Goal: Task Accomplishment & Management: Manage account settings

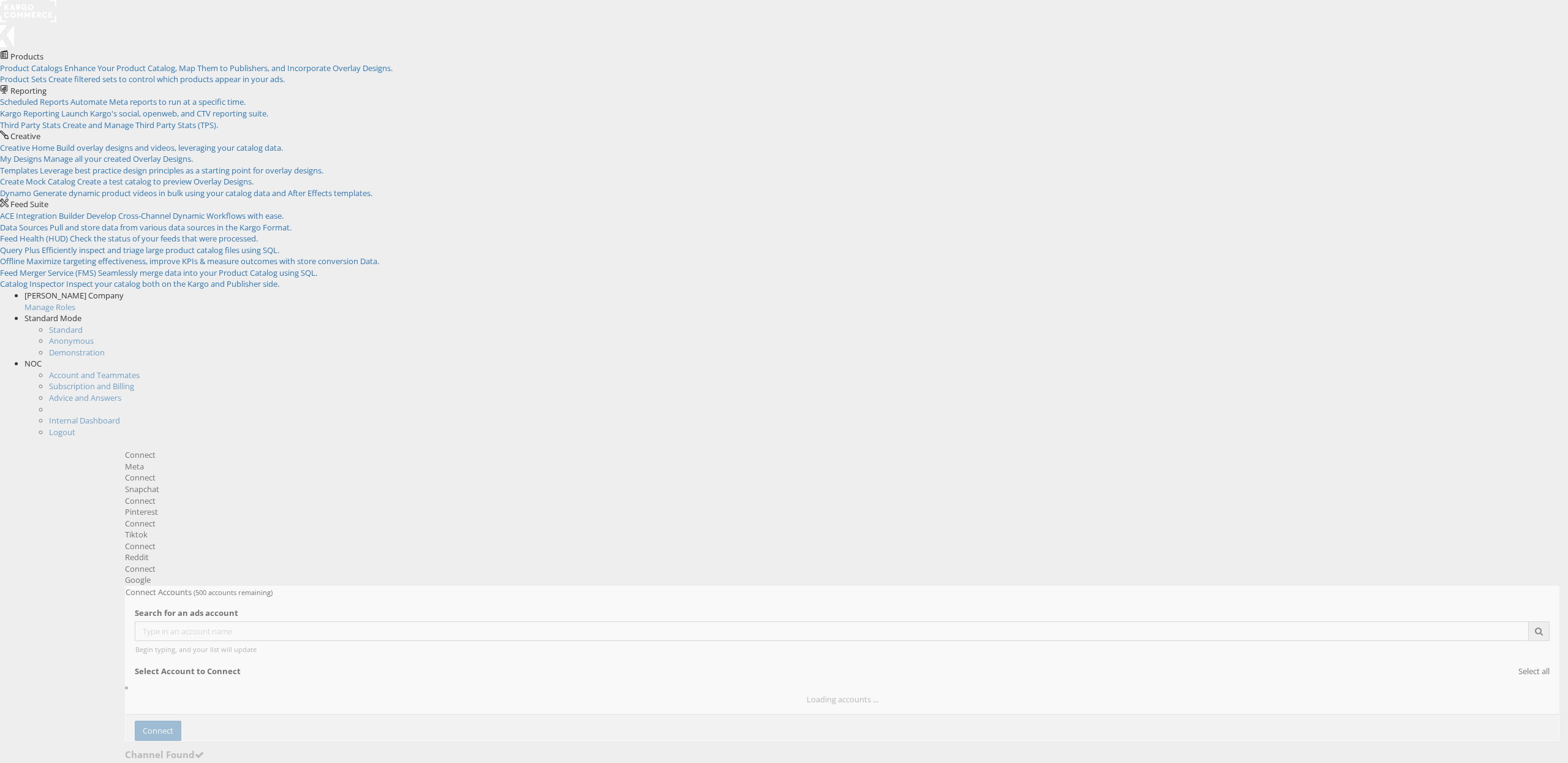
click at [459, 460] on div "Meta" at bounding box center [842, 466] width 1435 height 12
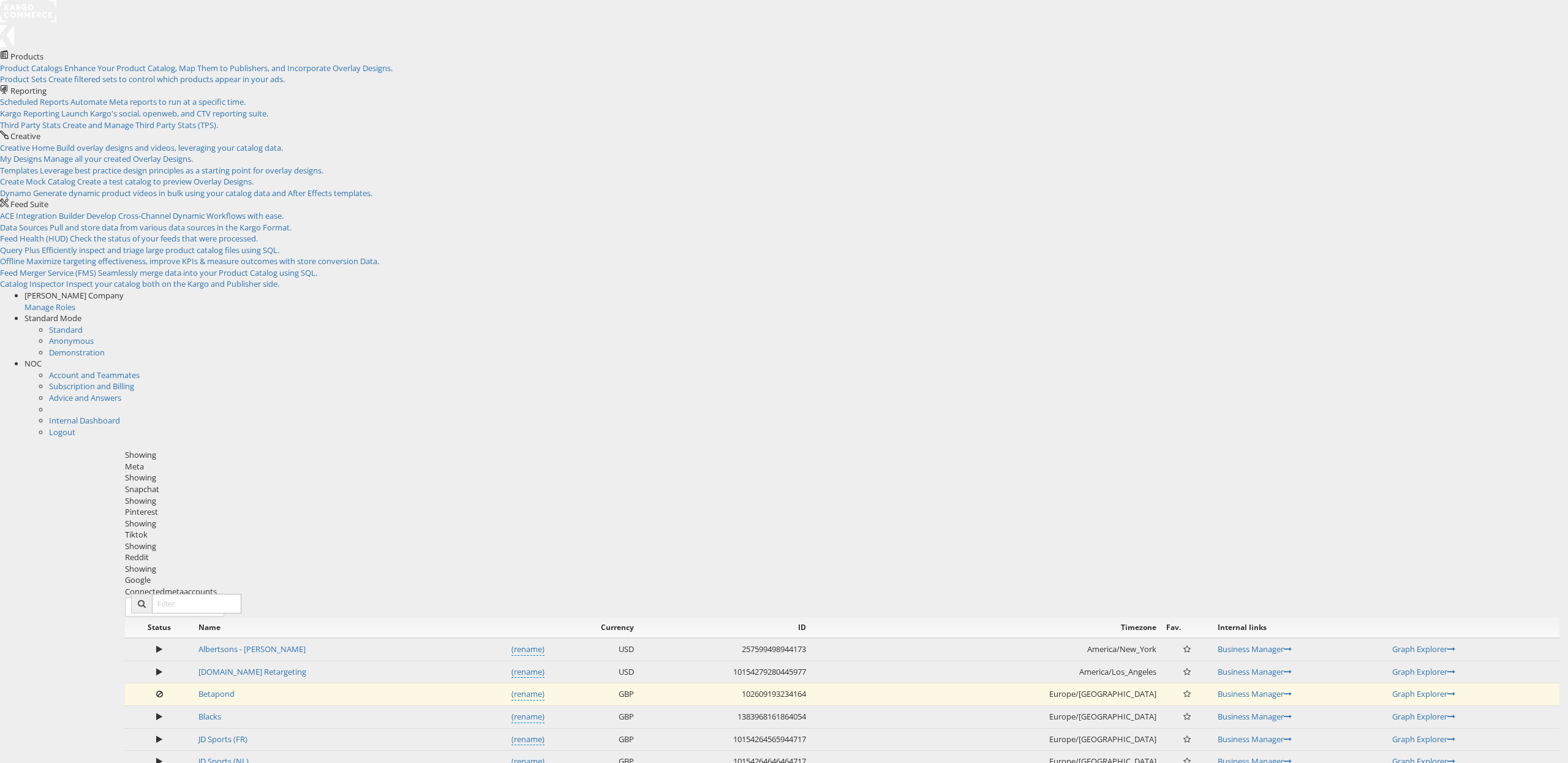
click at [42, 358] on span "NOC" at bounding box center [33, 363] width 17 height 11
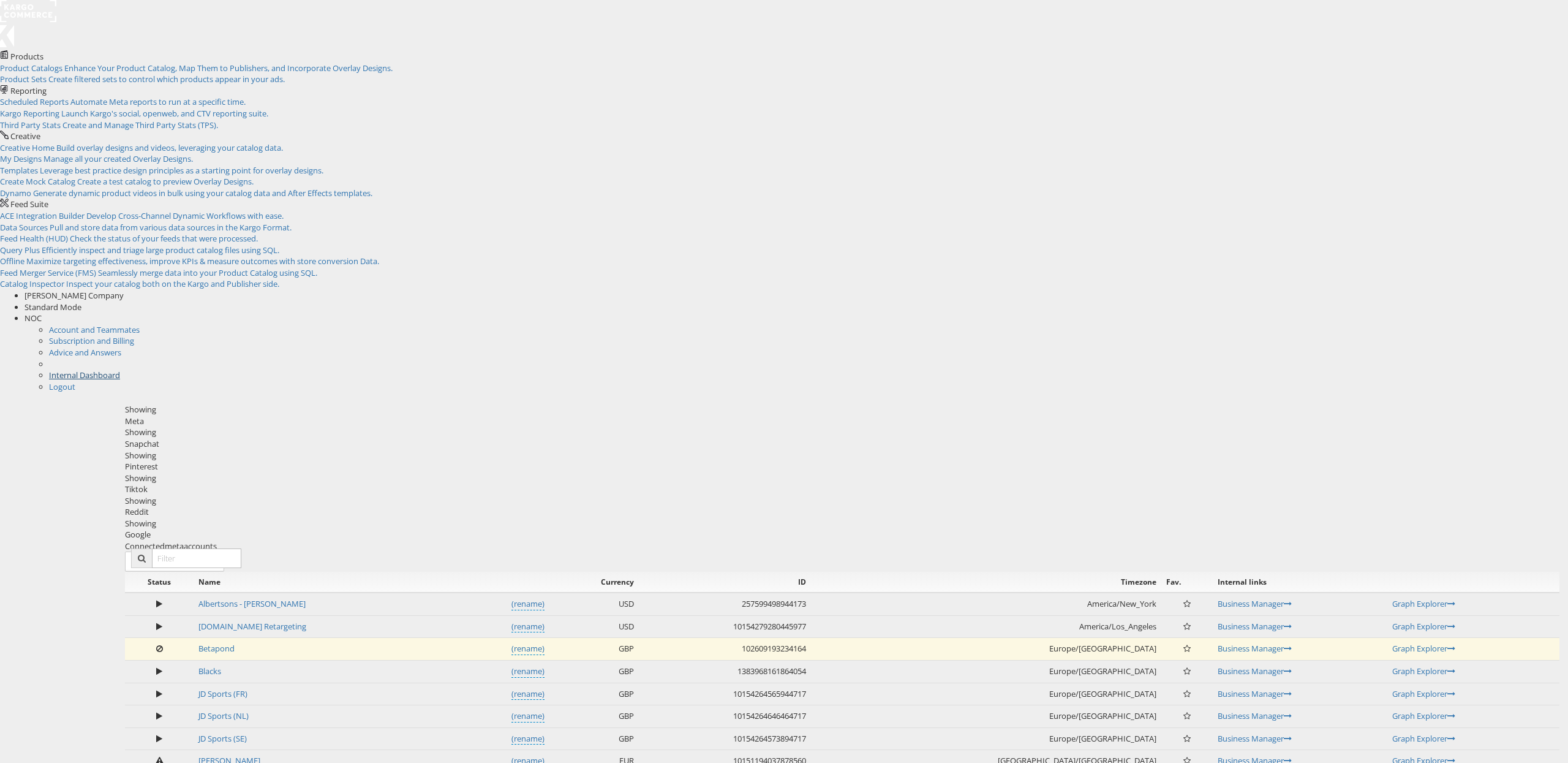
click at [120, 370] on link "Internal Dashboard" at bounding box center [84, 375] width 71 height 11
click at [1267, 572] on div "Status Name Currency ID Timezone Fav. Internal links Albertsons - Merkle (renam…" at bounding box center [842, 773] width 1435 height 402
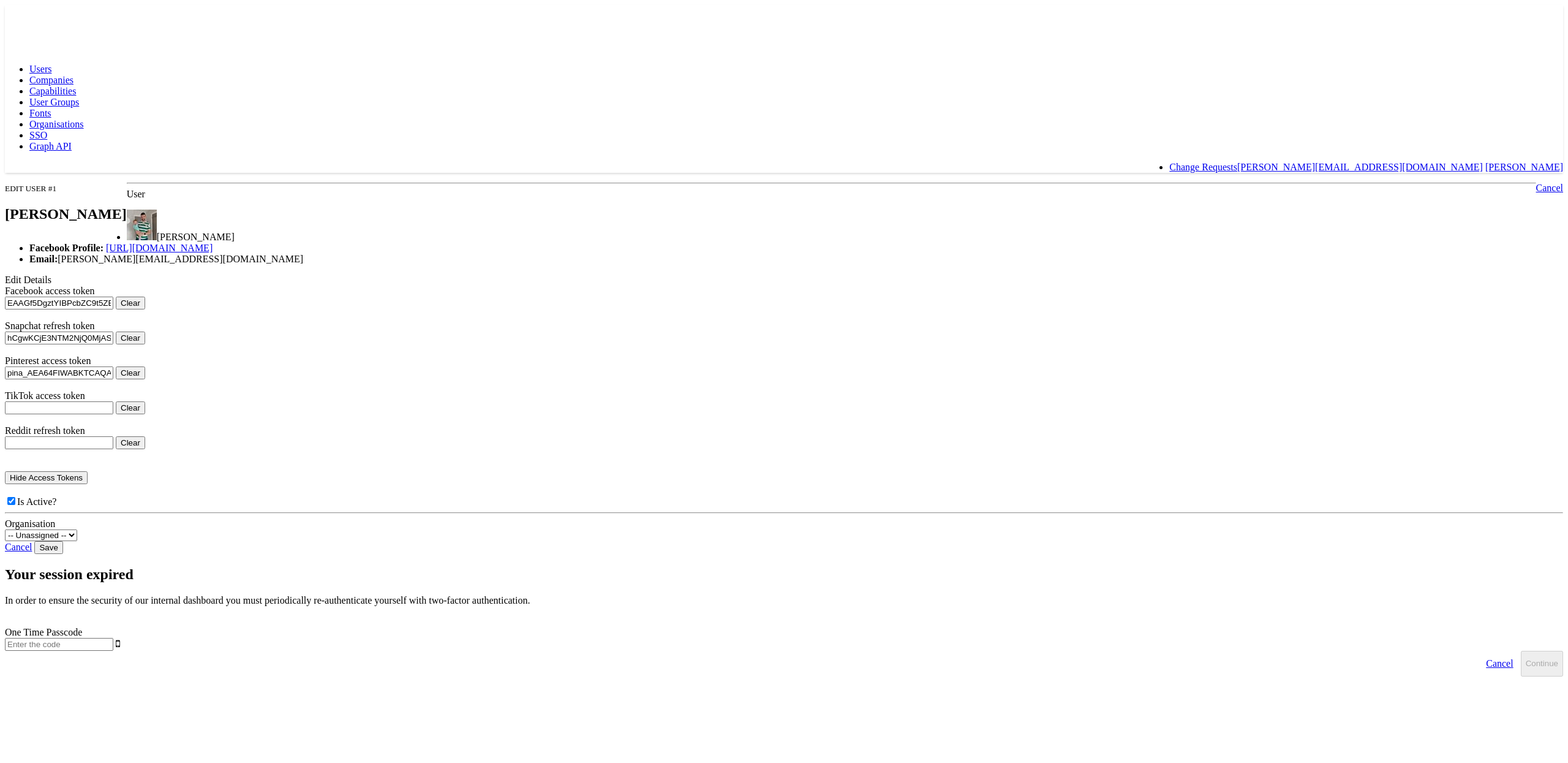
click at [113, 638] on input "text" at bounding box center [58, 644] width 108 height 13
type input "318384"
click at [1521, 651] on button "Continue" at bounding box center [1542, 663] width 42 height 26
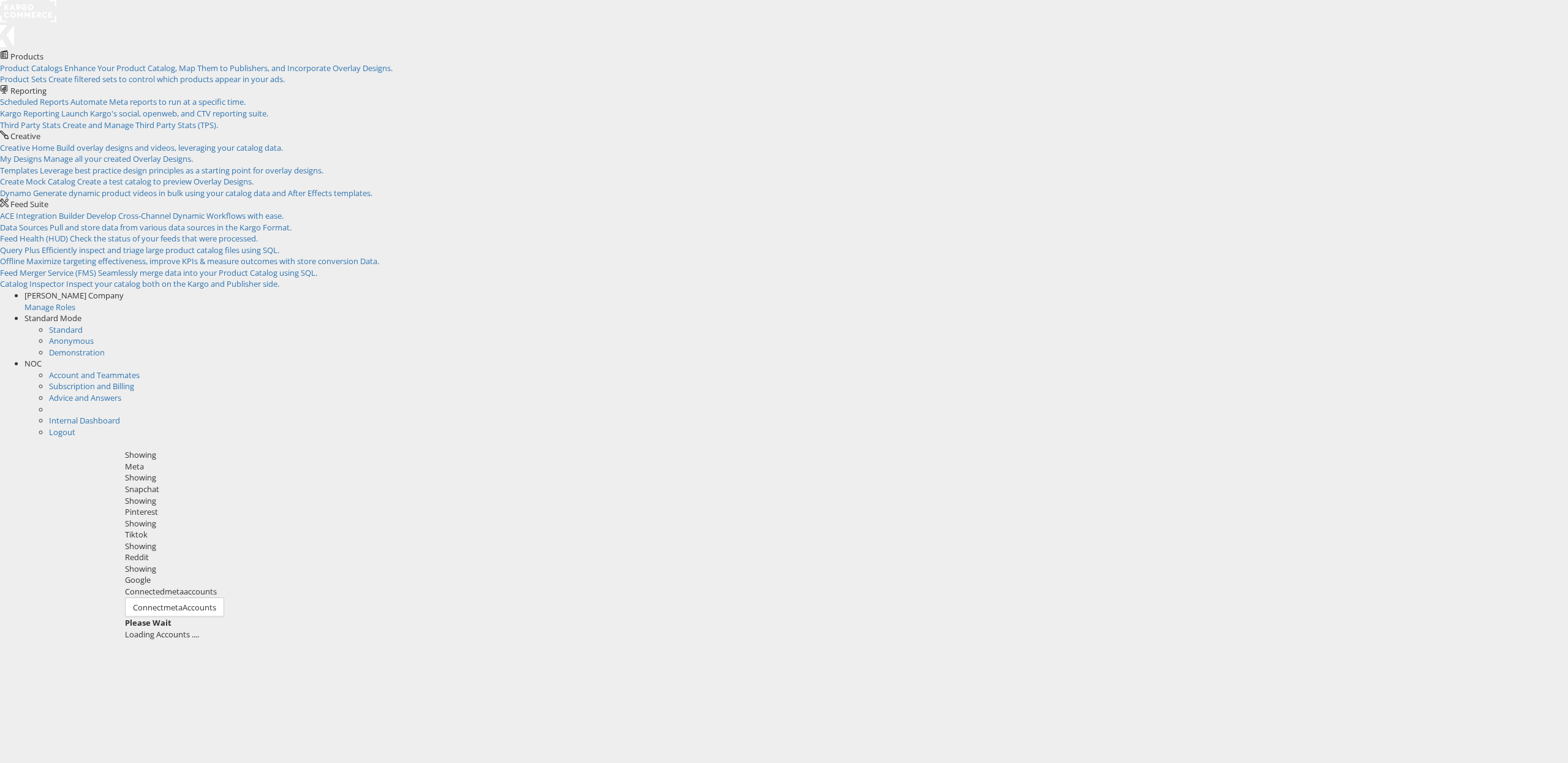
click at [42, 358] on span "NOC" at bounding box center [33, 363] width 17 height 11
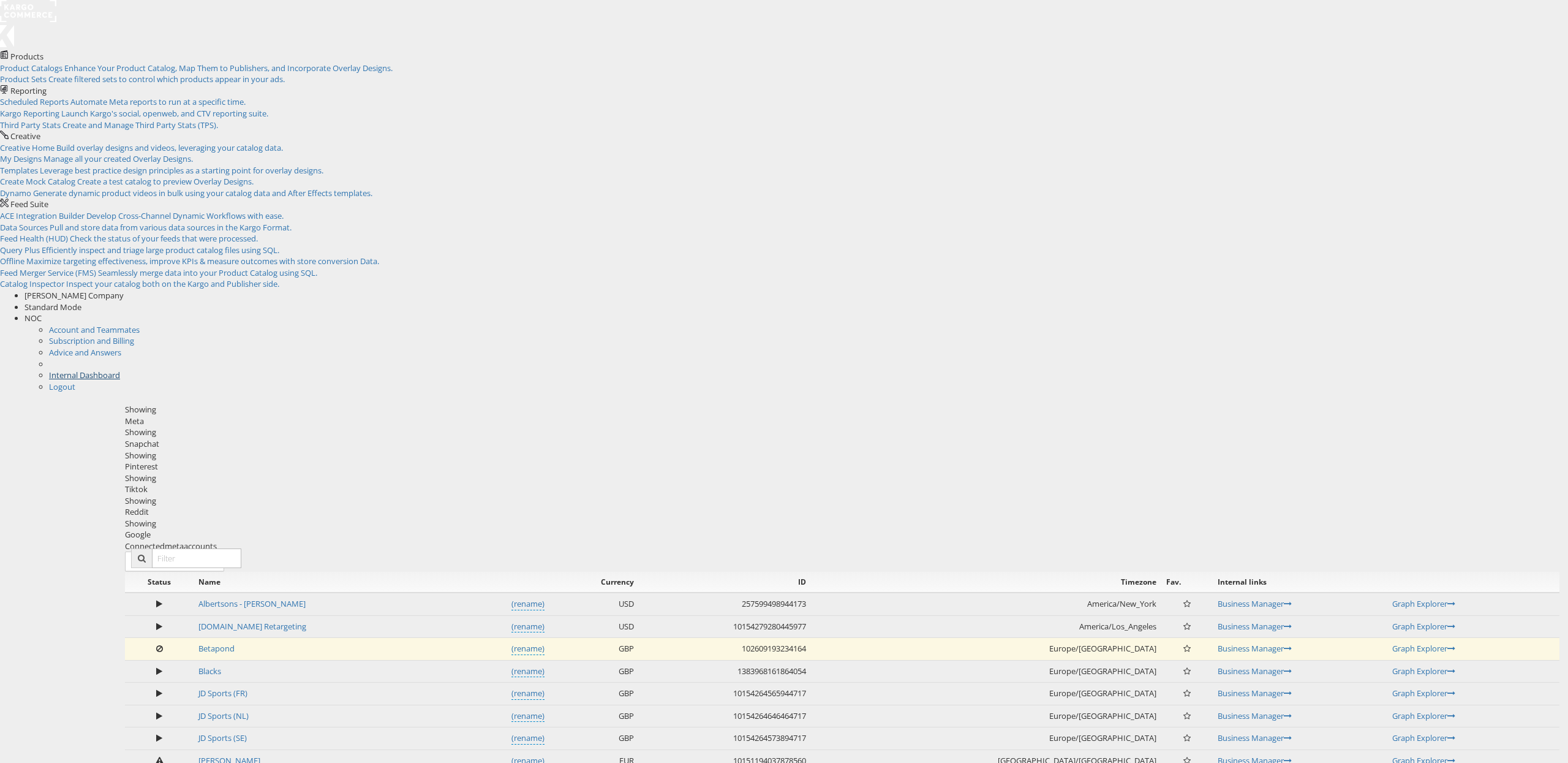
click at [120, 370] on link "Internal Dashboard" at bounding box center [84, 375] width 71 height 11
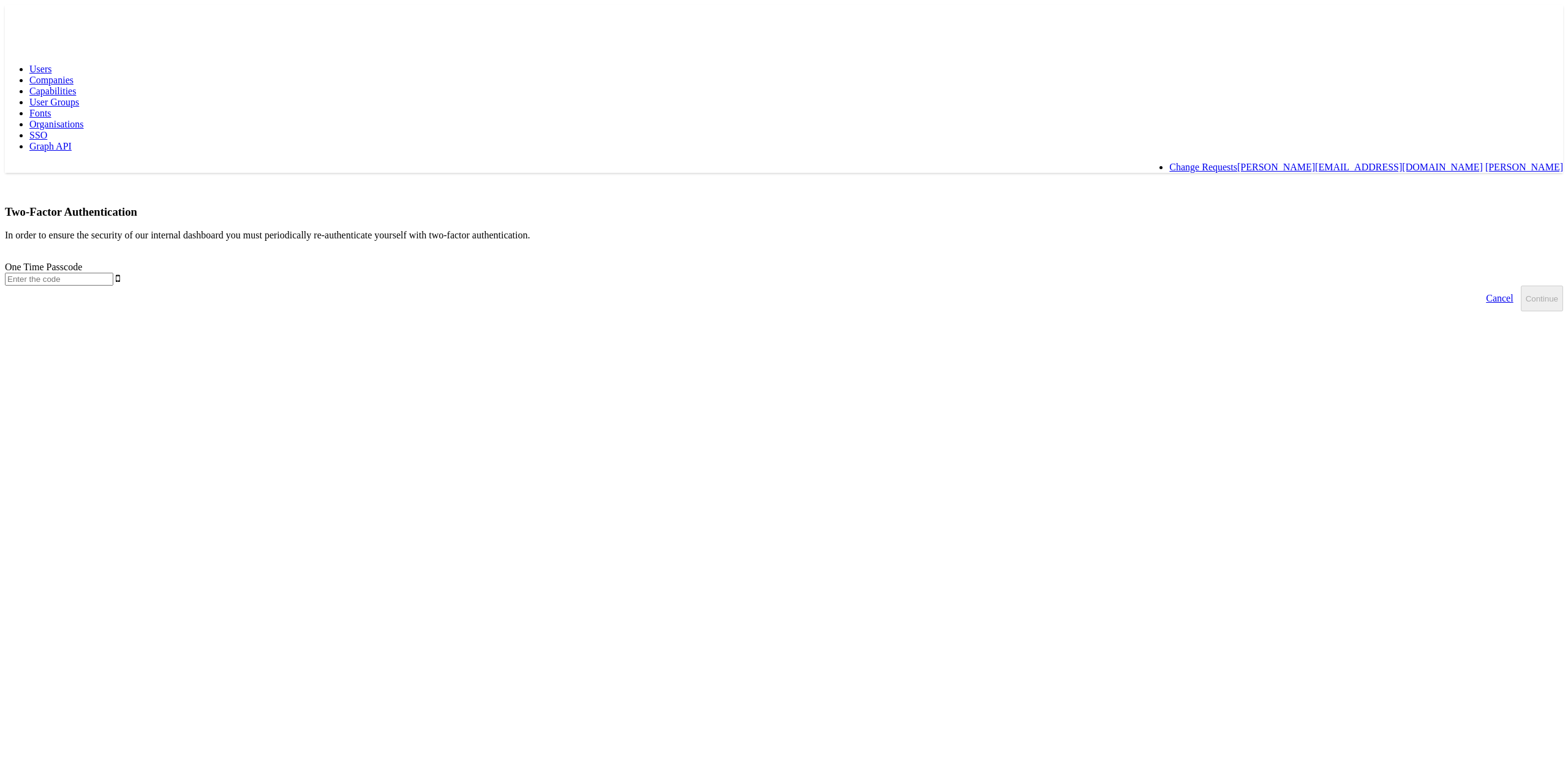
click at [113, 273] on input "text" at bounding box center [58, 279] width 108 height 13
type input "913793"
click at [1521, 285] on button "Continue" at bounding box center [1542, 298] width 42 height 26
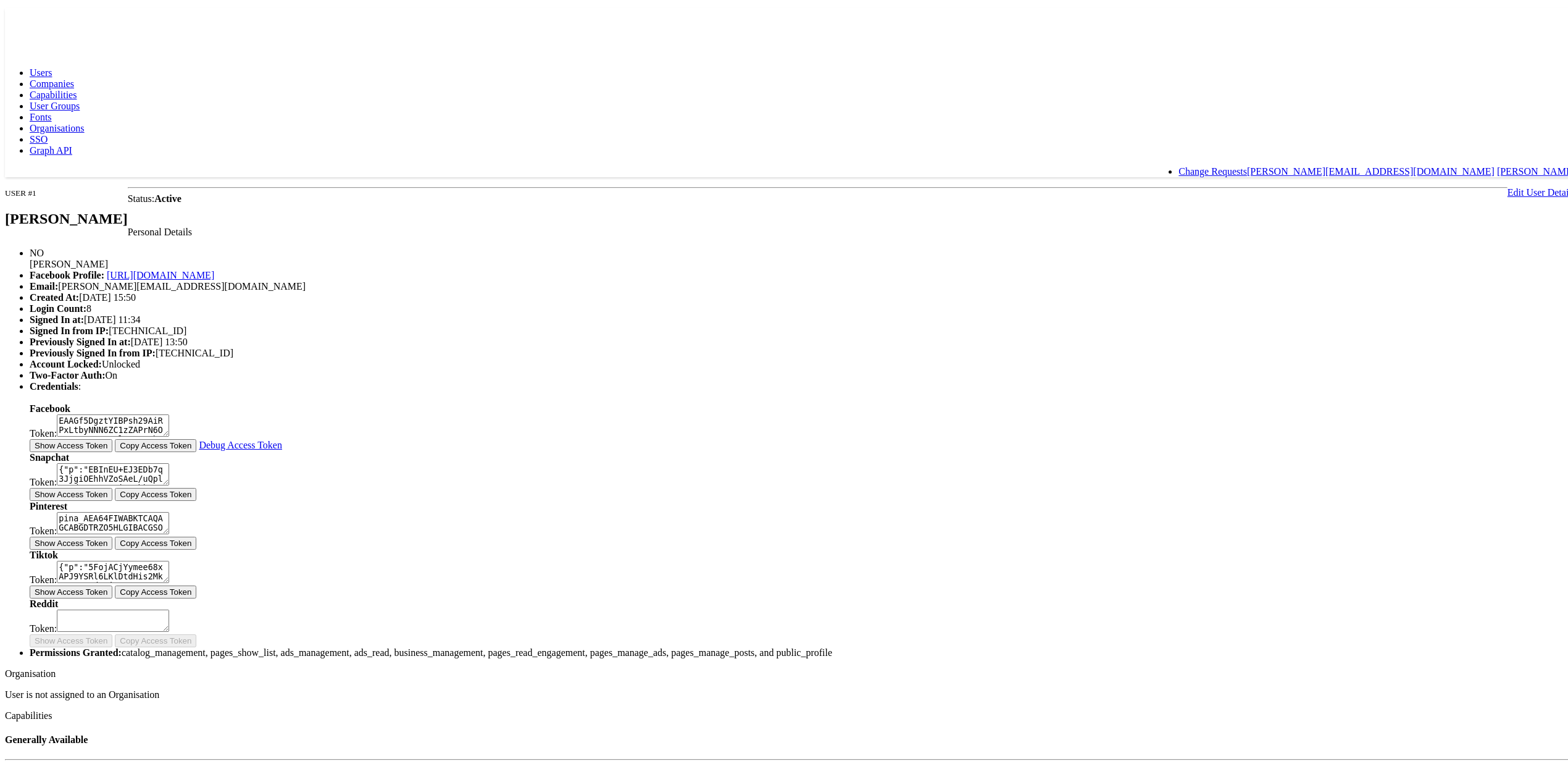
click at [1086, 43] on body "Users Companies Capabilities User Groups Fonts Organisations SSO Graph API Chan…" at bounding box center [789, 548] width 1570 height 1087
click at [1507, 184] on link "Edit User Details" at bounding box center [1541, 189] width 68 height 11
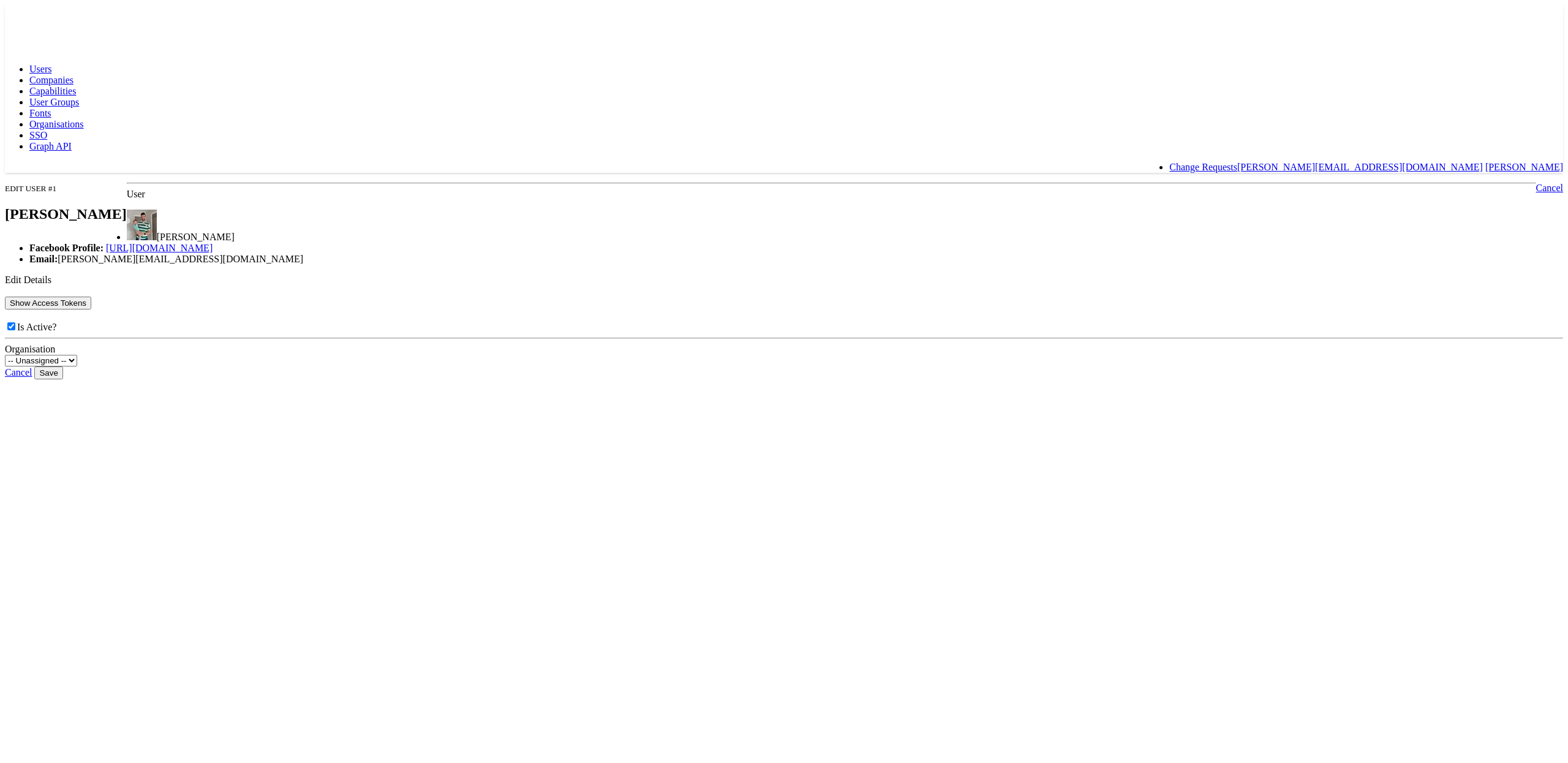
click at [92, 309] on button "Show Access Tokens" at bounding box center [48, 303] width 86 height 13
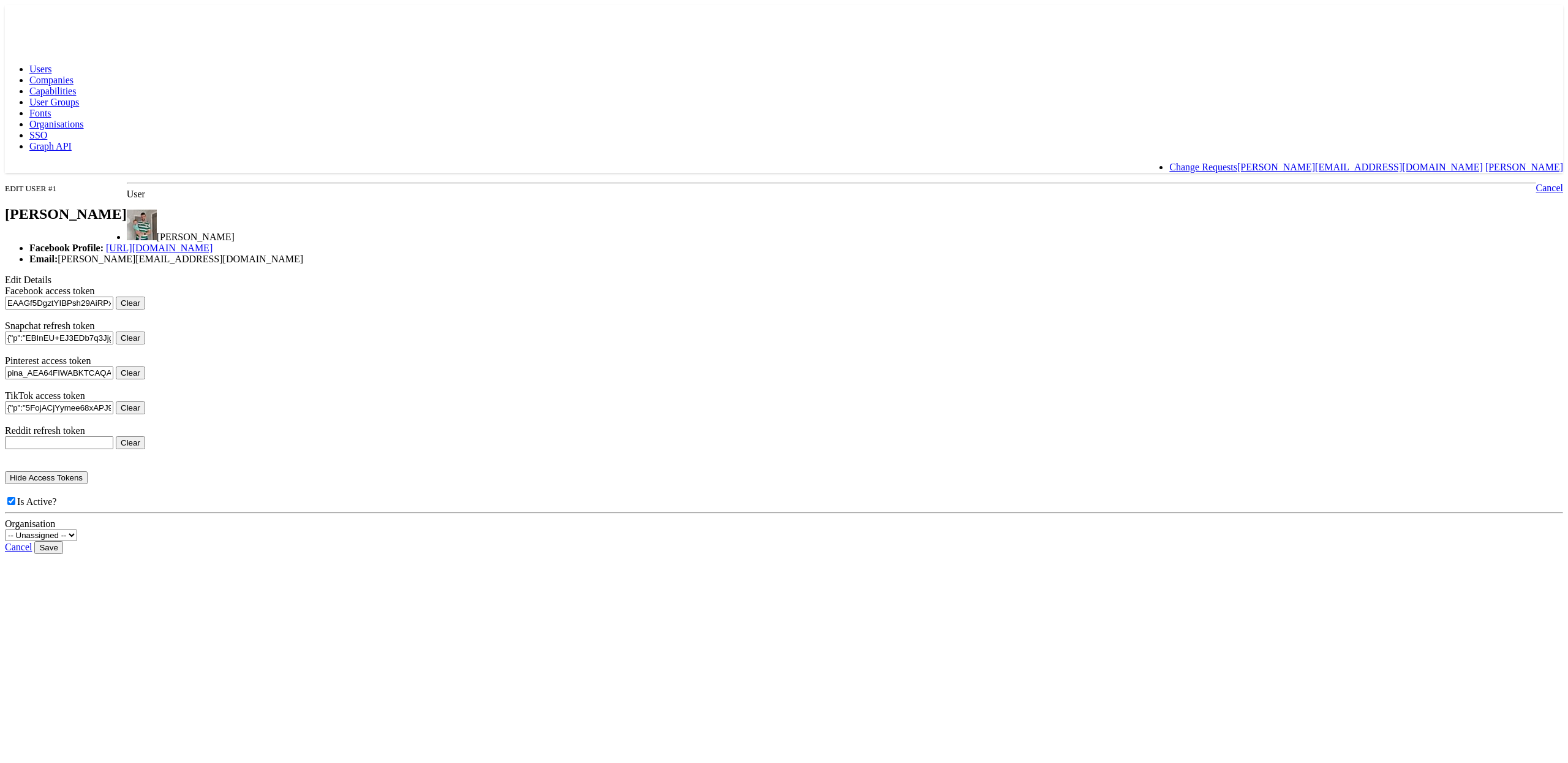
click at [145, 309] on button "Clear" at bounding box center [131, 303] width 29 height 13
click at [62, 554] on input "Save" at bounding box center [48, 547] width 28 height 13
type input "Saving..."
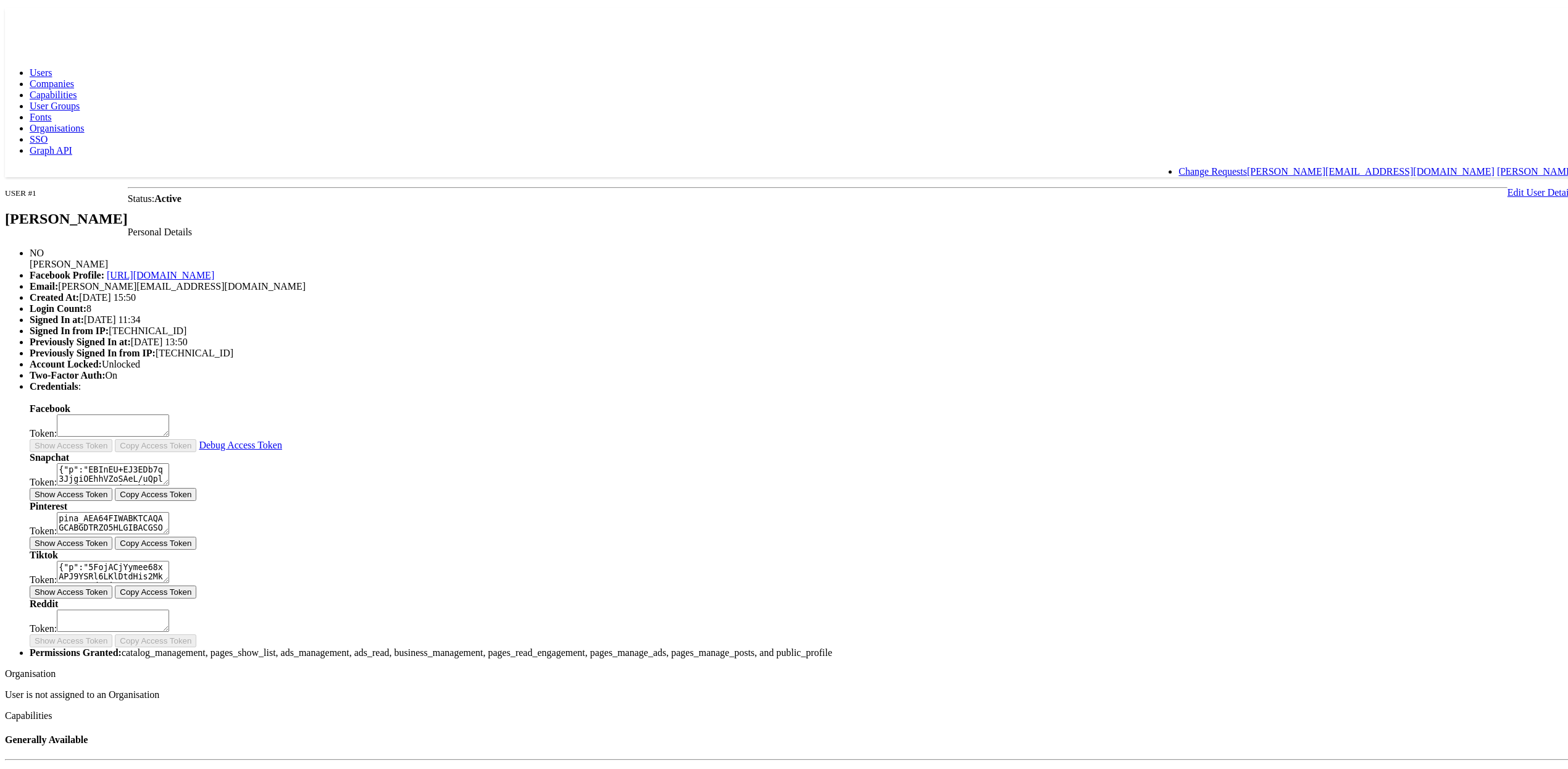
scroll to position [211, 0]
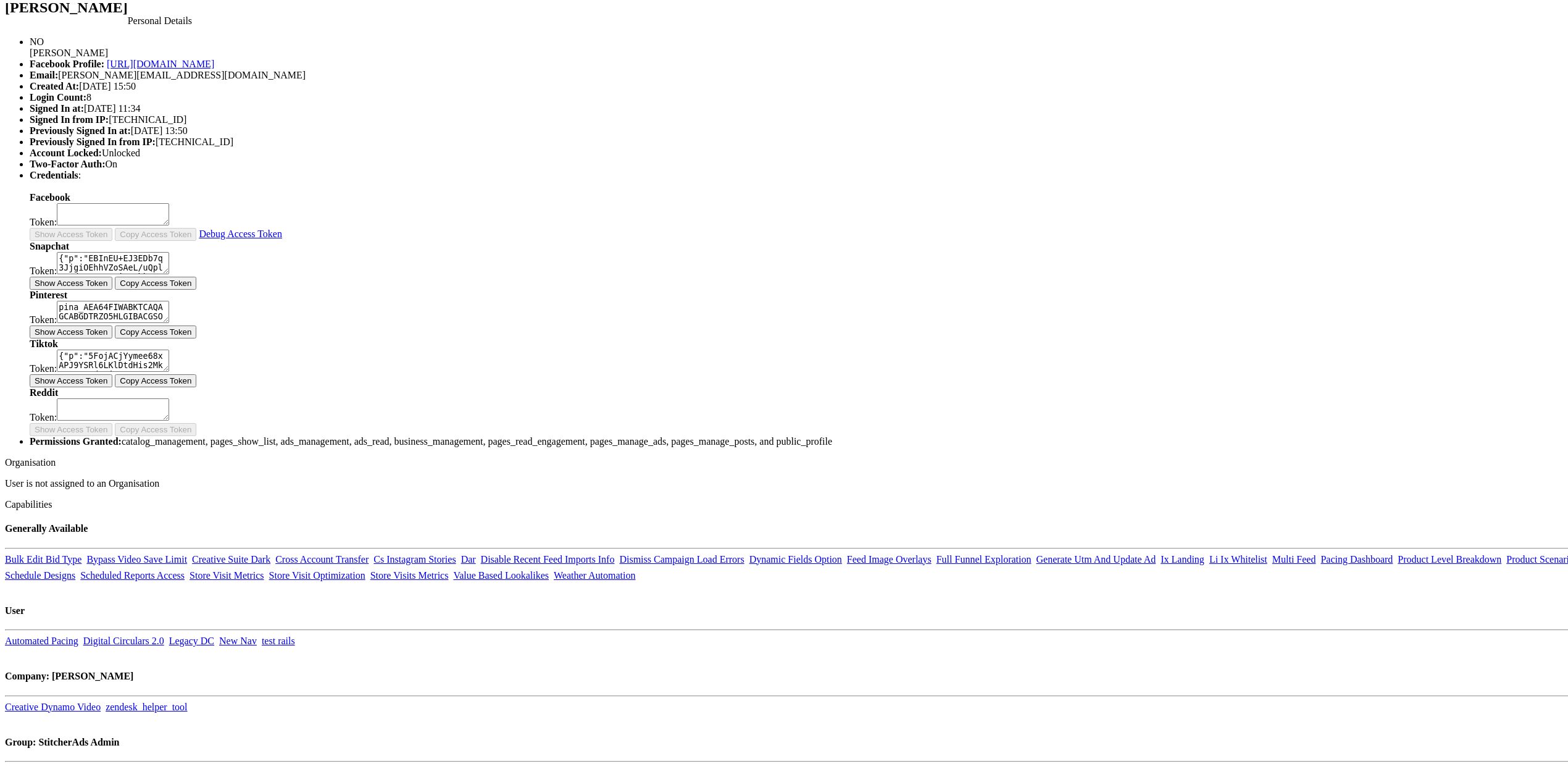
click at [112, 287] on button "Show Access Token" at bounding box center [71, 280] width 83 height 13
click at [368, 415] on body "Users Companies Capabilities User Groups Fonts Organisations SSO Graph API Chan…" at bounding box center [789, 337] width 1570 height 1087
click at [112, 335] on button "Show Access Token" at bounding box center [71, 328] width 83 height 13
click at [112, 384] on button "Show Access Token" at bounding box center [71, 377] width 83 height 13
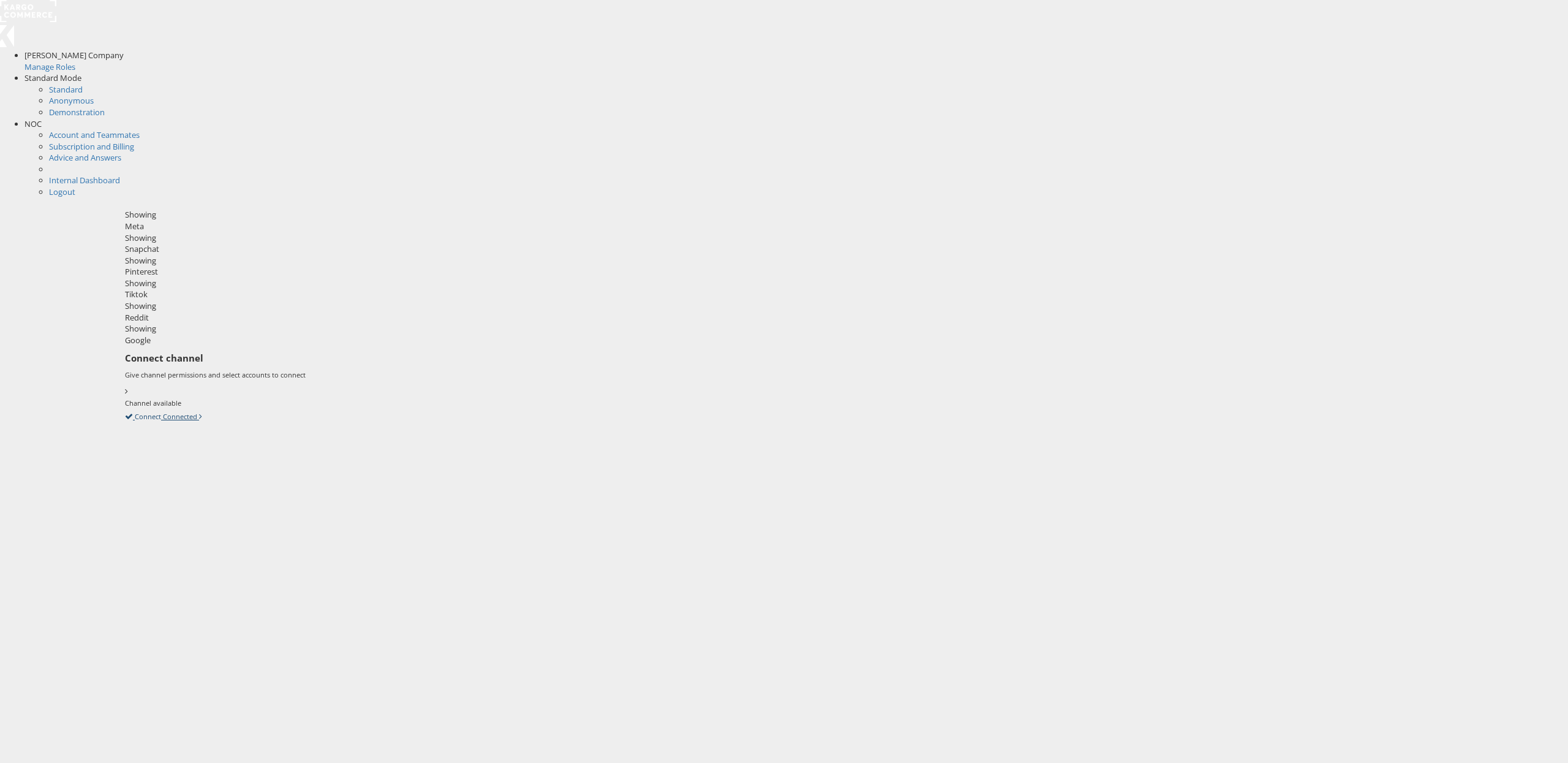
click at [125, 411] on icon at bounding box center [125, 416] width 0 height 11
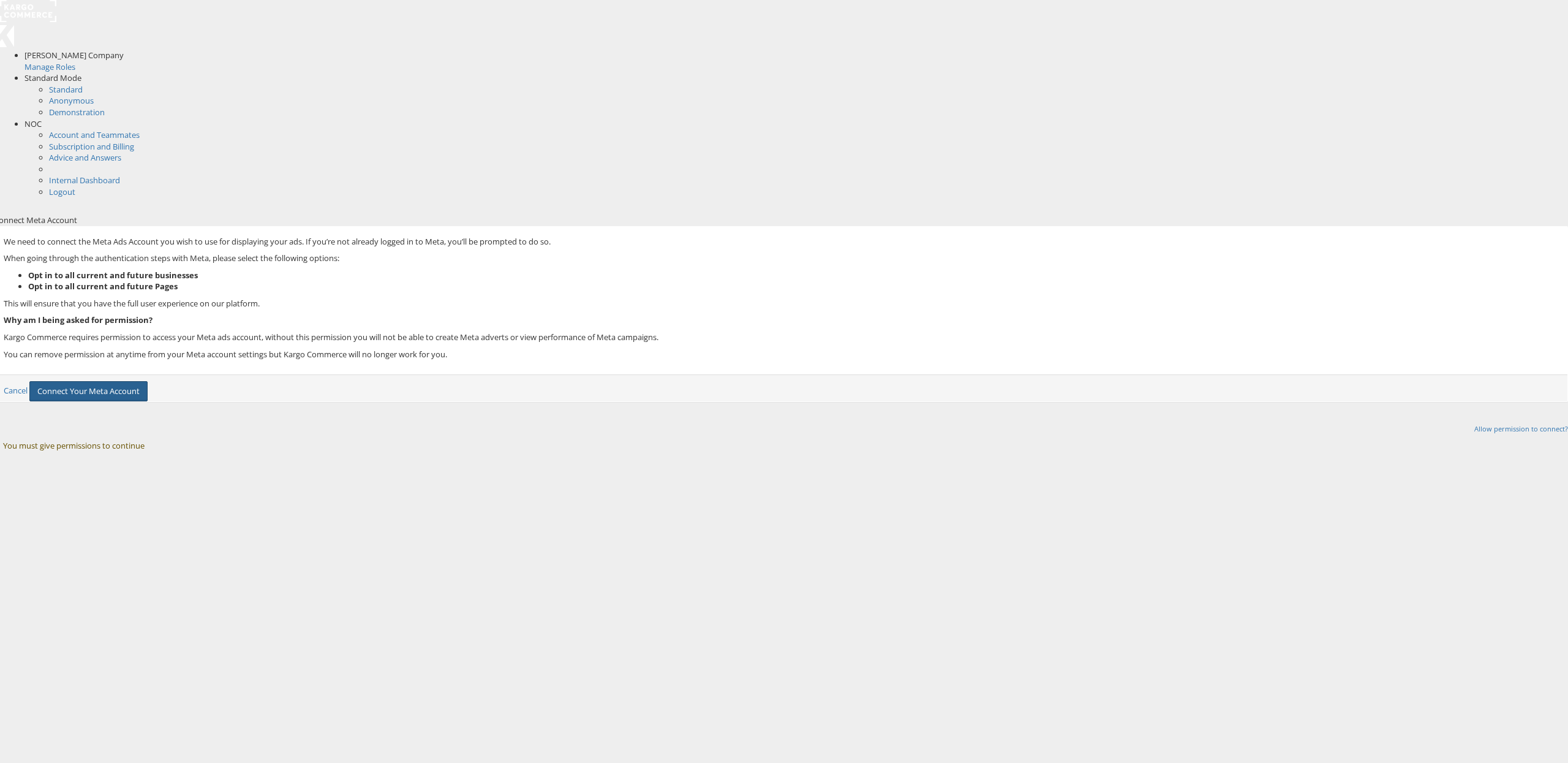
click at [148, 381] on button "Connect Your Meta Account" at bounding box center [88, 391] width 118 height 20
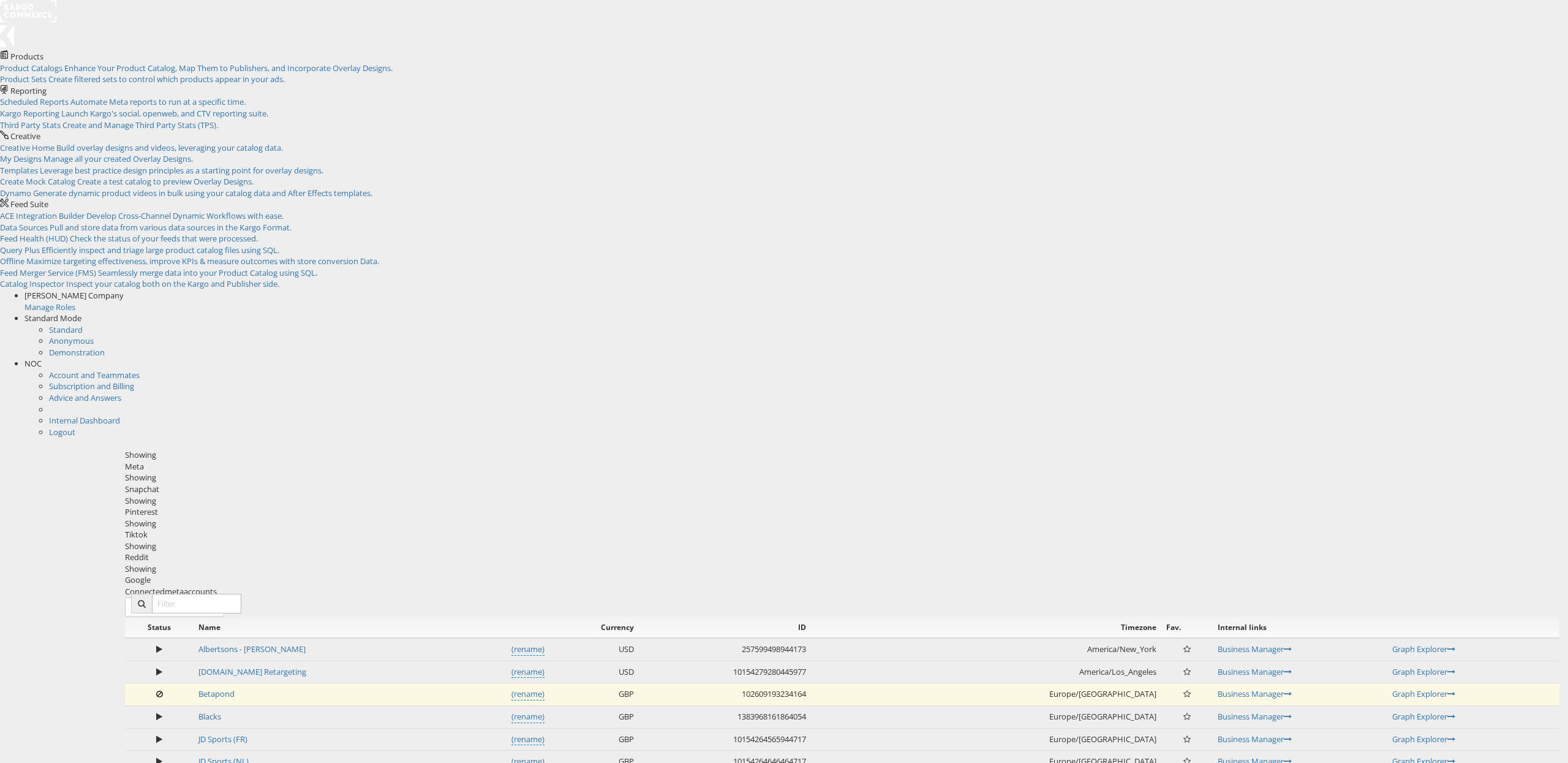
click at [523, 484] on div "Snapchat" at bounding box center [842, 490] width 1435 height 12
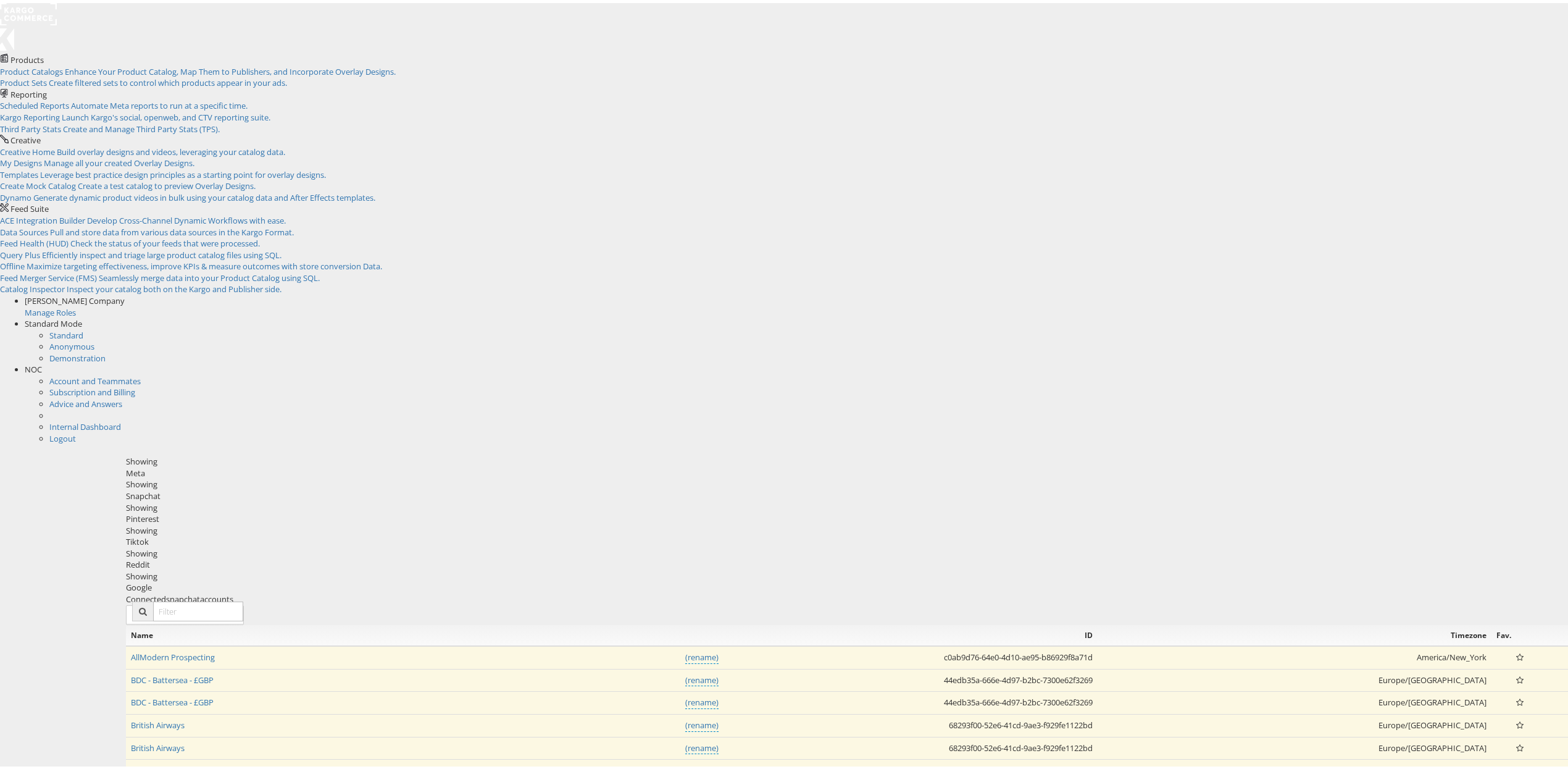
click at [625, 510] on div "Pinterest" at bounding box center [848, 516] width 1446 height 12
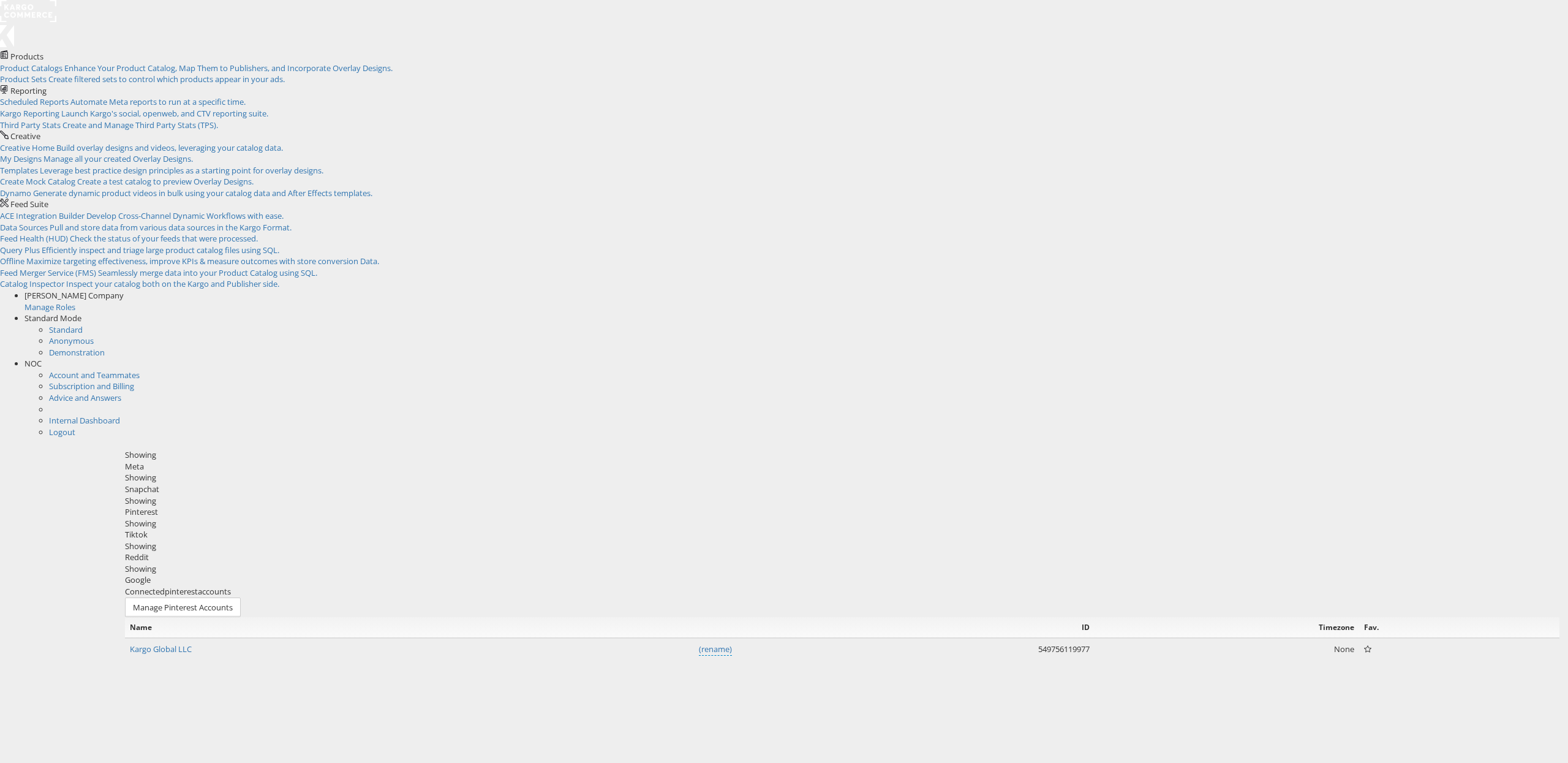
click at [702, 529] on div "Tiktok" at bounding box center [842, 535] width 1435 height 12
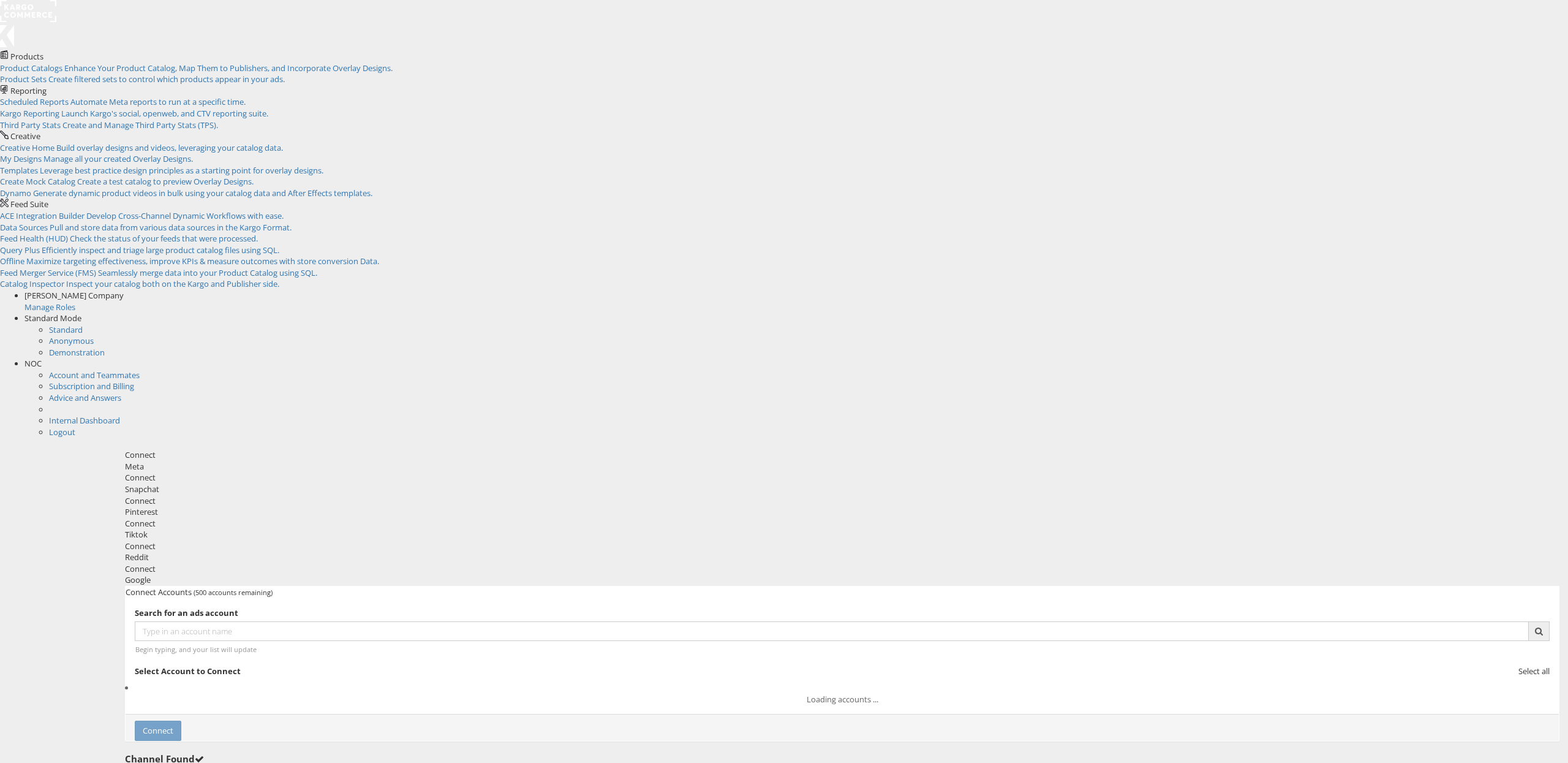
click at [791, 551] on div "Reddit" at bounding box center [842, 557] width 1435 height 12
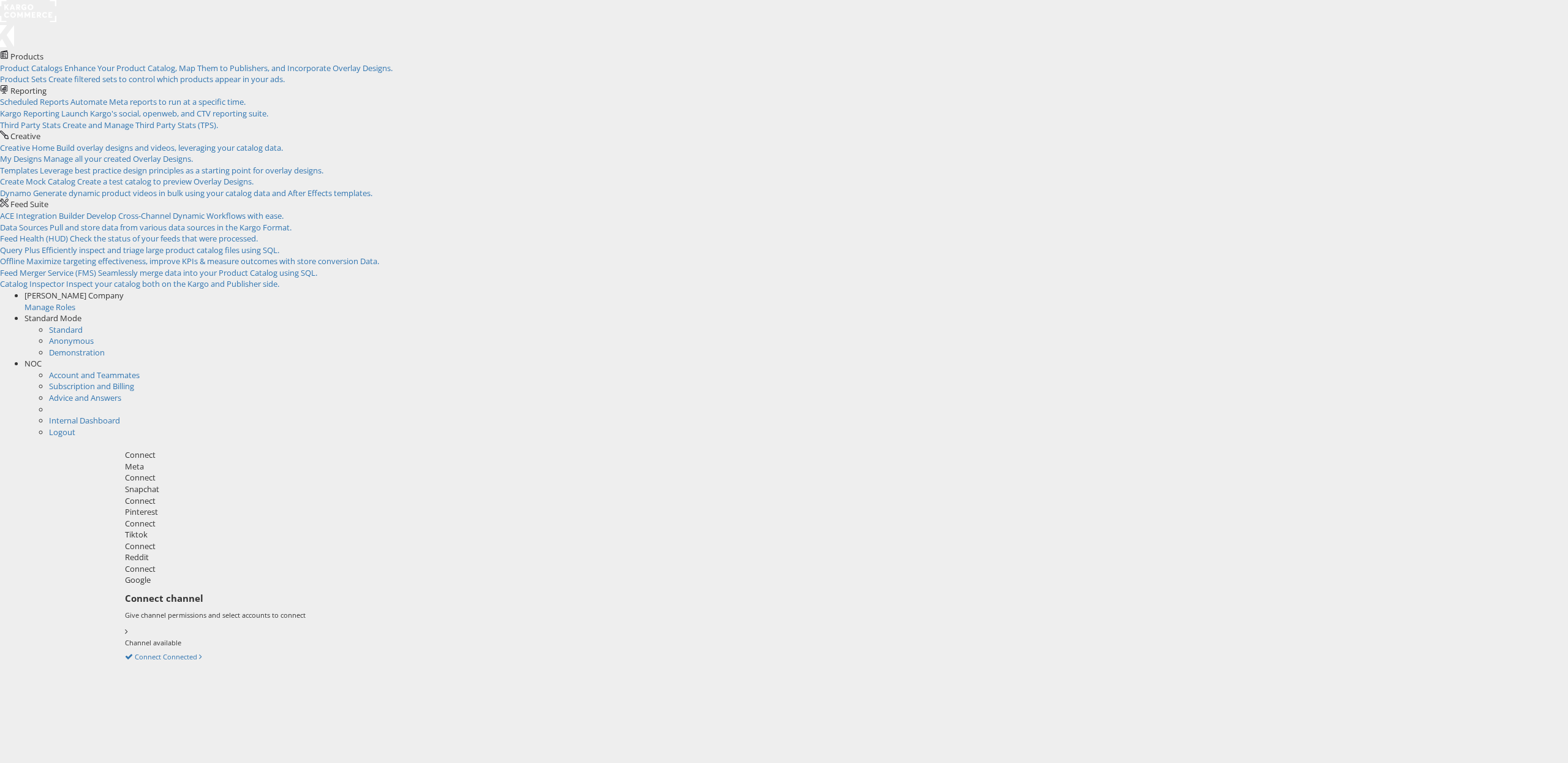
click at [860, 574] on div "Google" at bounding box center [842, 580] width 1435 height 12
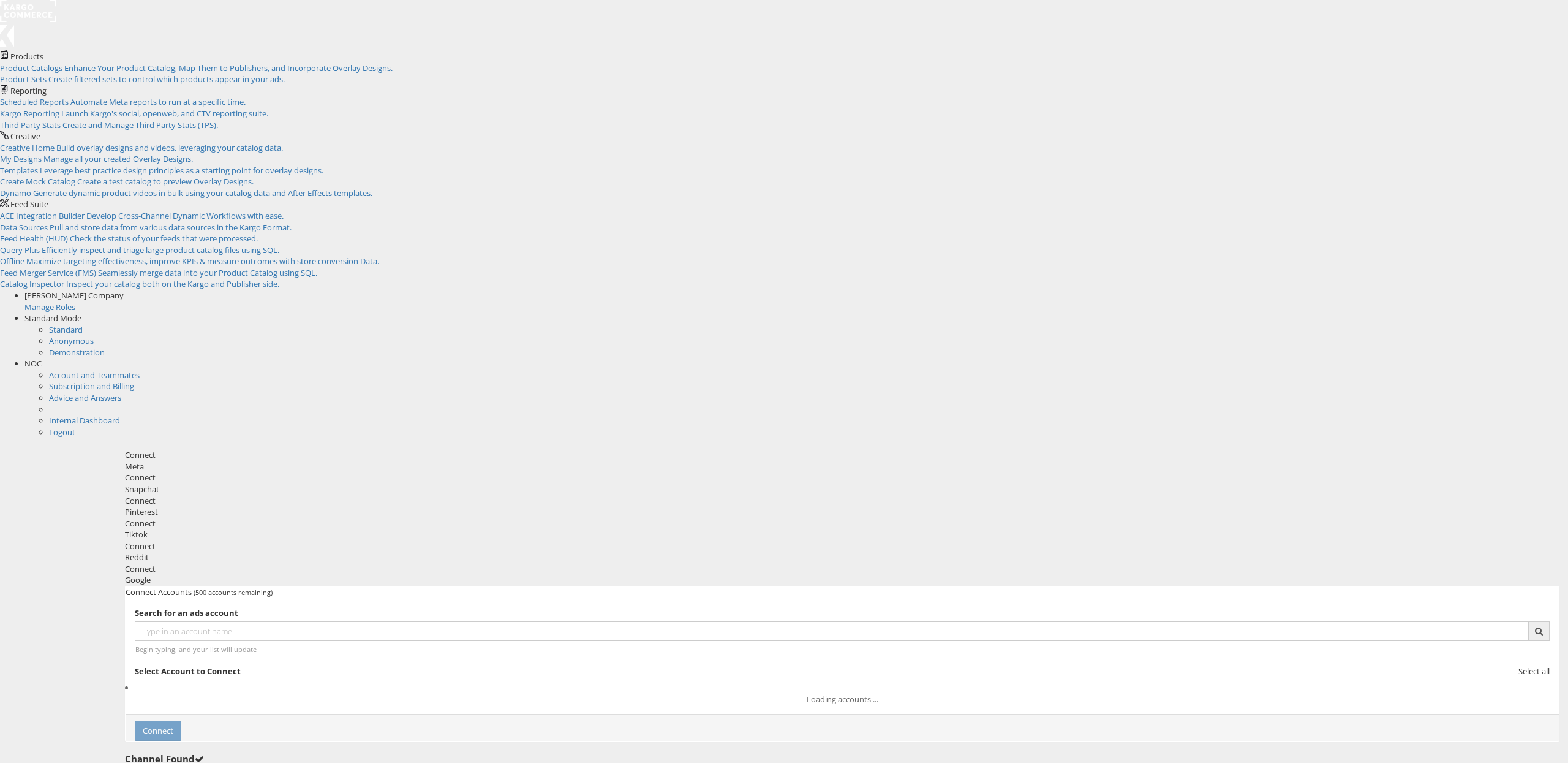
click at [708, 529] on div "Tiktok" at bounding box center [842, 535] width 1435 height 12
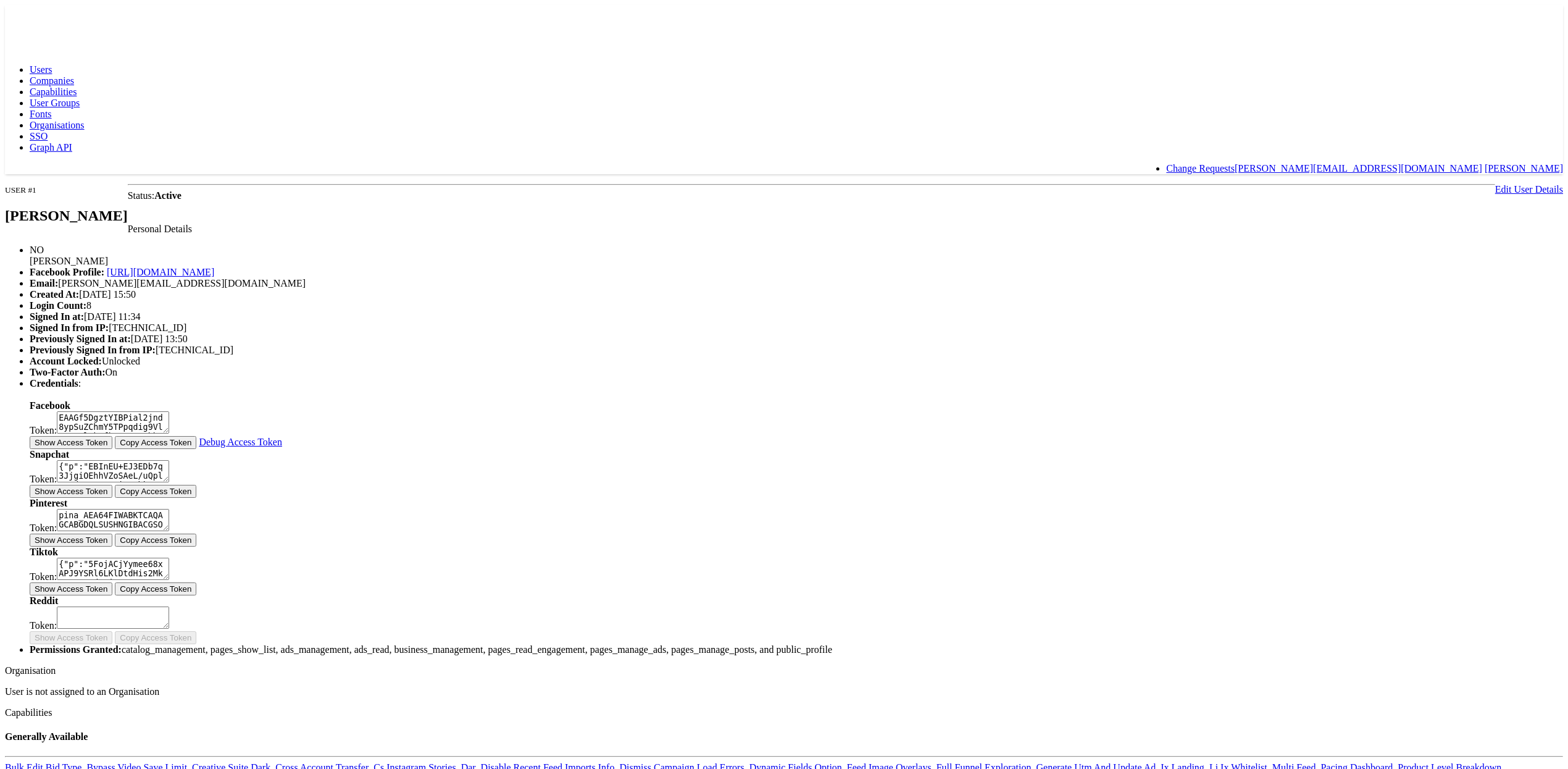
scroll to position [205, 0]
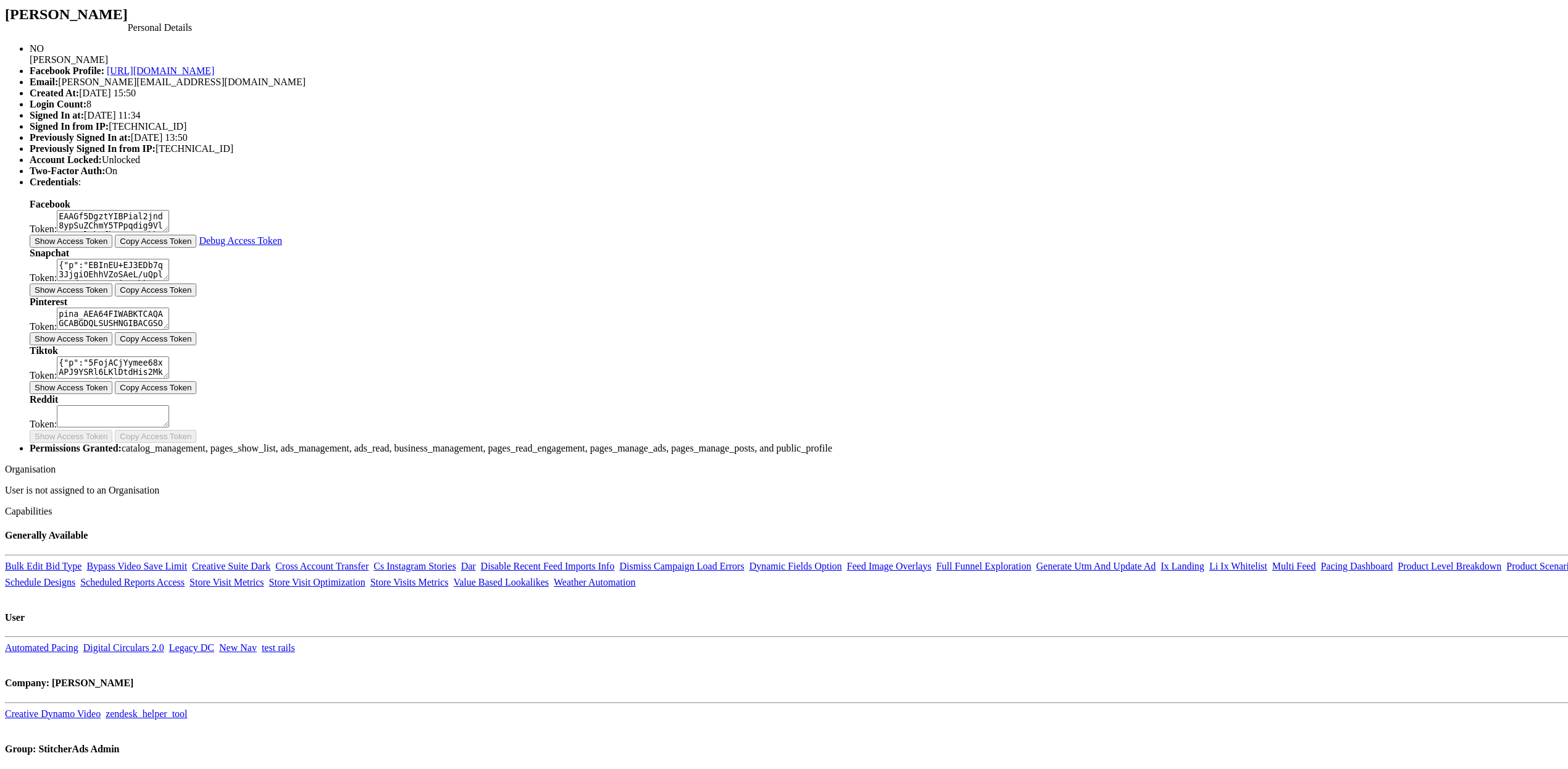
click at [112, 294] on button "Show Access Token" at bounding box center [71, 286] width 83 height 13
click at [112, 245] on button "Show Access Token" at bounding box center [71, 237] width 83 height 13
click at [112, 342] on button "Show Access Token" at bounding box center [71, 335] width 83 height 13
click at [112, 391] on button "Show Access Token" at bounding box center [71, 384] width 83 height 13
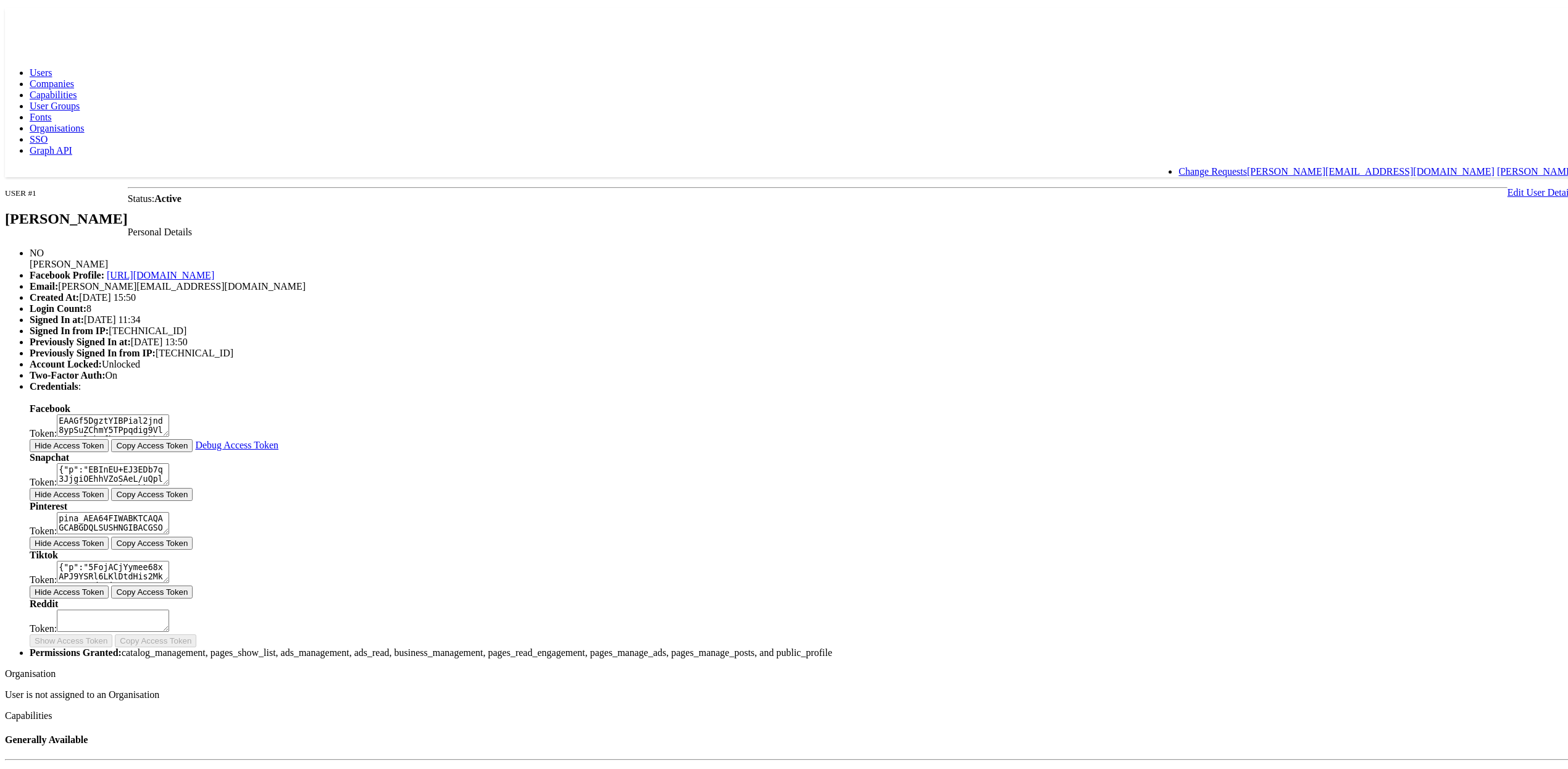
click at [1507, 184] on link "Edit User Details" at bounding box center [1541, 189] width 68 height 11
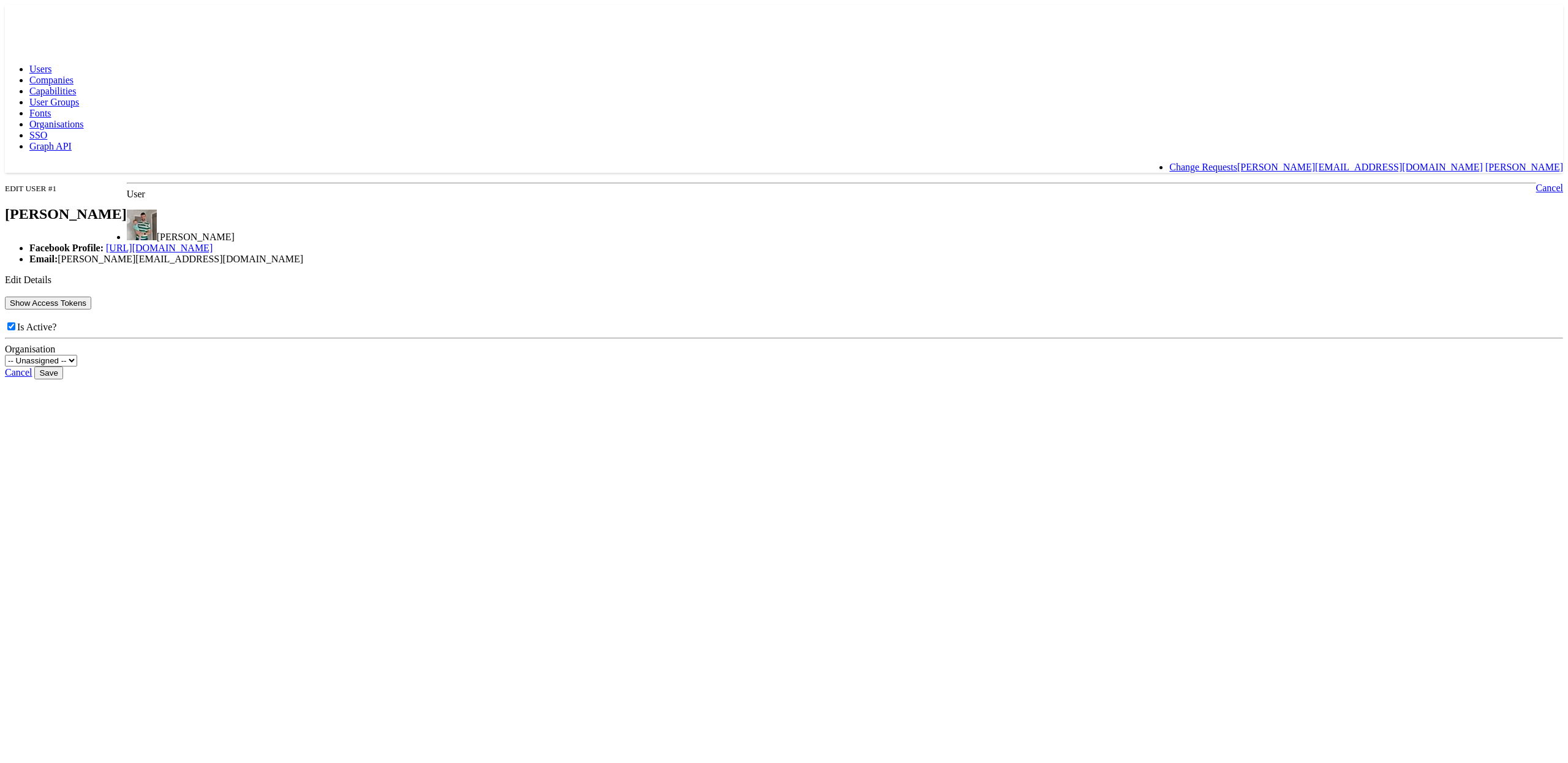
click at [441, 311] on div "Facebook access token EAAGf5DgztYIBPial2jnd8ypSuZChmY5TPpqdig9VlTrZCKltk2fksDLr…" at bounding box center [783, 332] width 1558 height 94
click at [92, 309] on button "Show Access Tokens" at bounding box center [48, 303] width 86 height 13
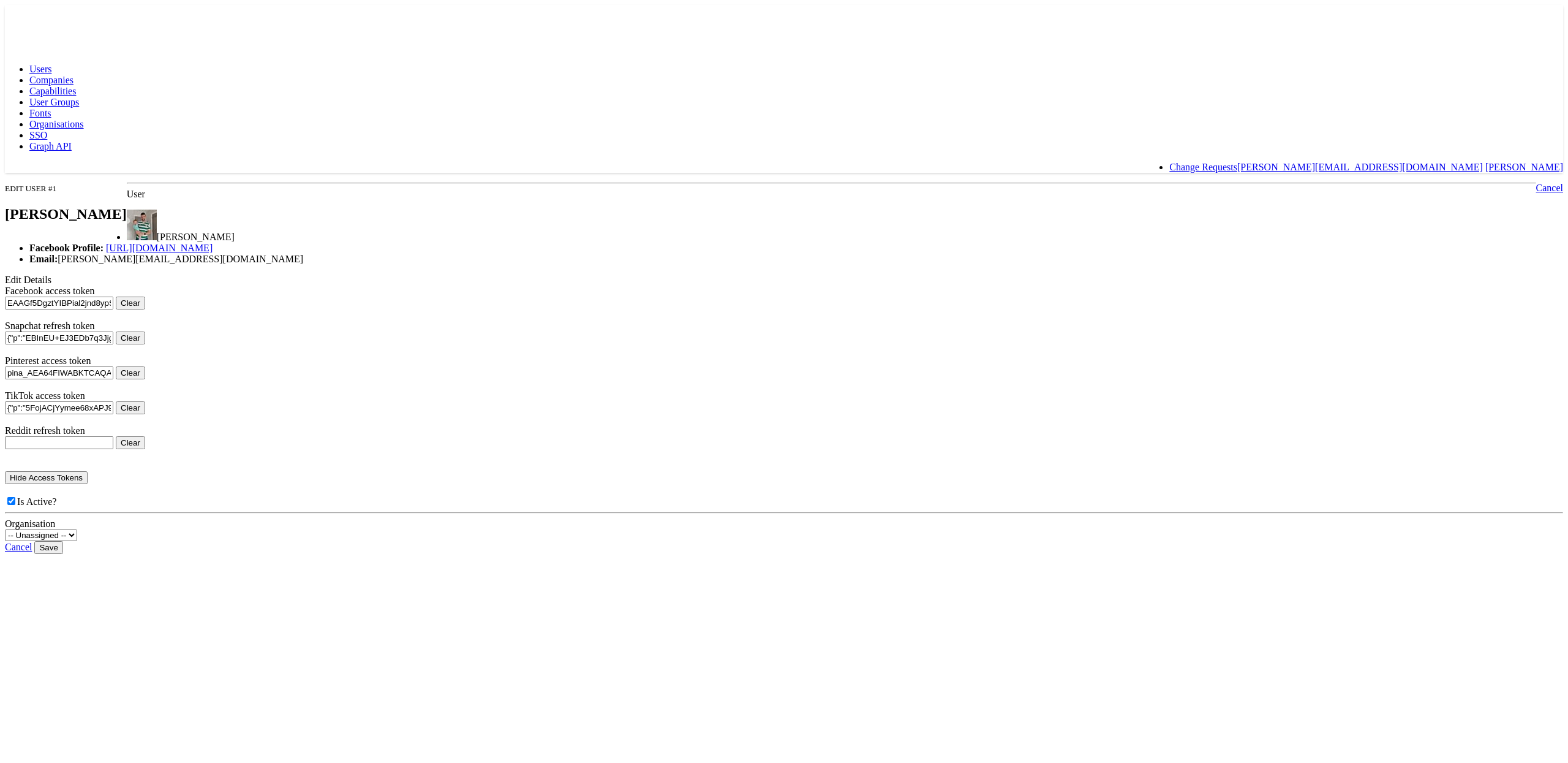
click at [145, 344] on button "Clear" at bounding box center [131, 338] width 29 height 13
click at [145, 414] on button "Clear" at bounding box center [131, 407] width 29 height 13
click at [62, 554] on input "Save" at bounding box center [48, 547] width 28 height 13
type input "Saving..."
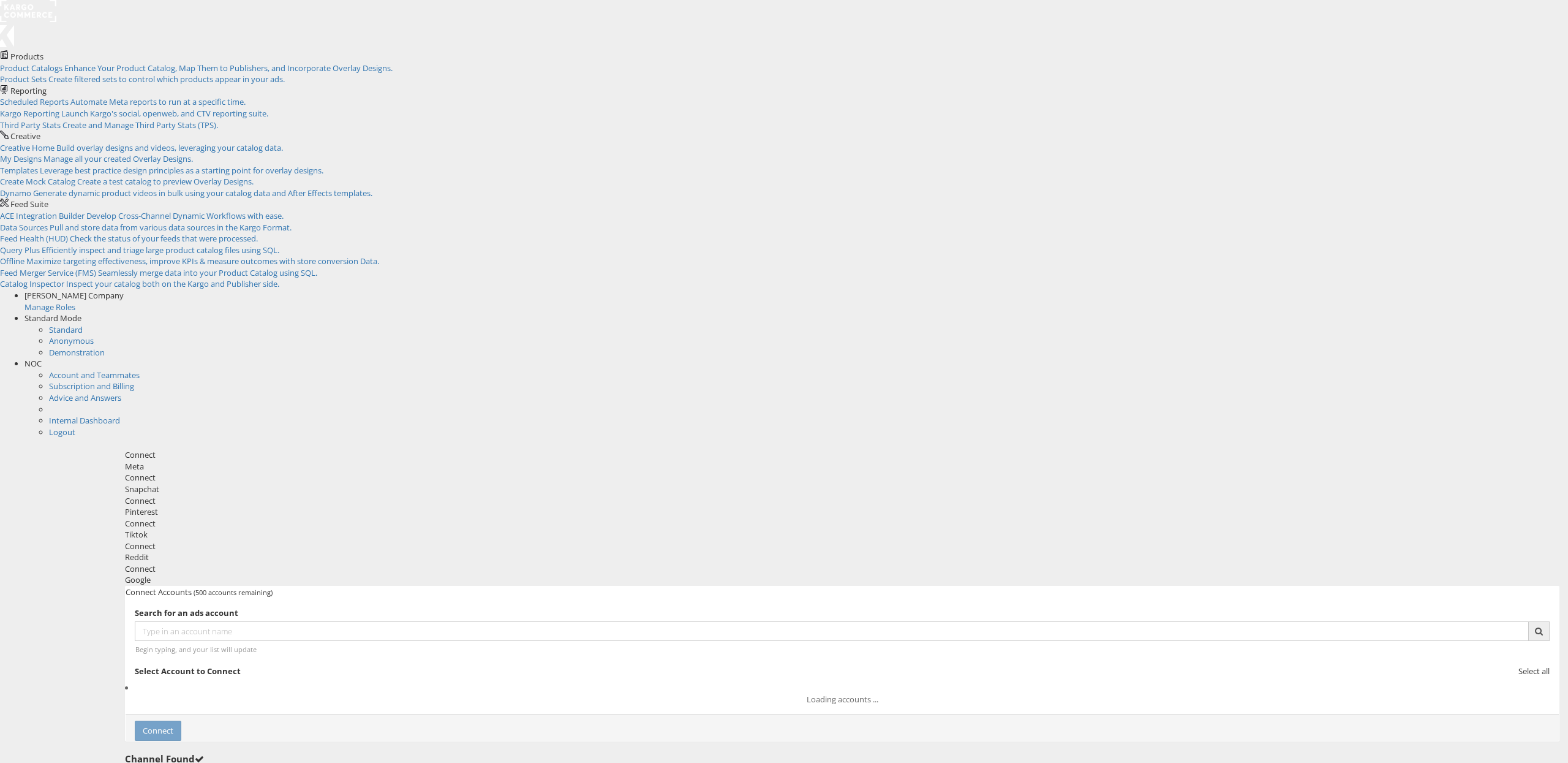
click at [644, 506] on div "Pinterest" at bounding box center [842, 512] width 1435 height 12
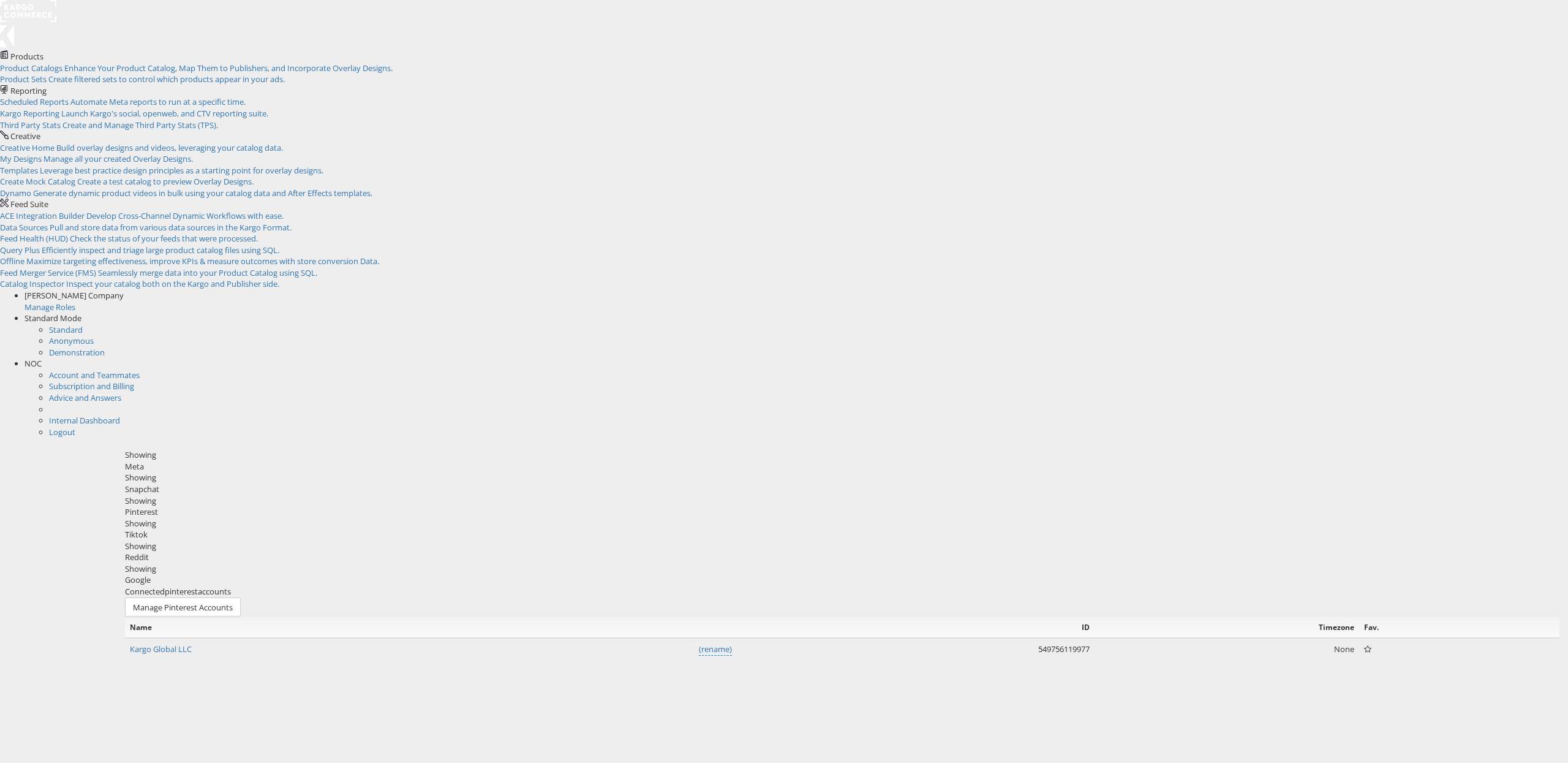
click at [533, 484] on div "Snapchat" at bounding box center [842, 490] width 1435 height 12
click at [161, 652] on label "Connect" at bounding box center [148, 657] width 27 height 10
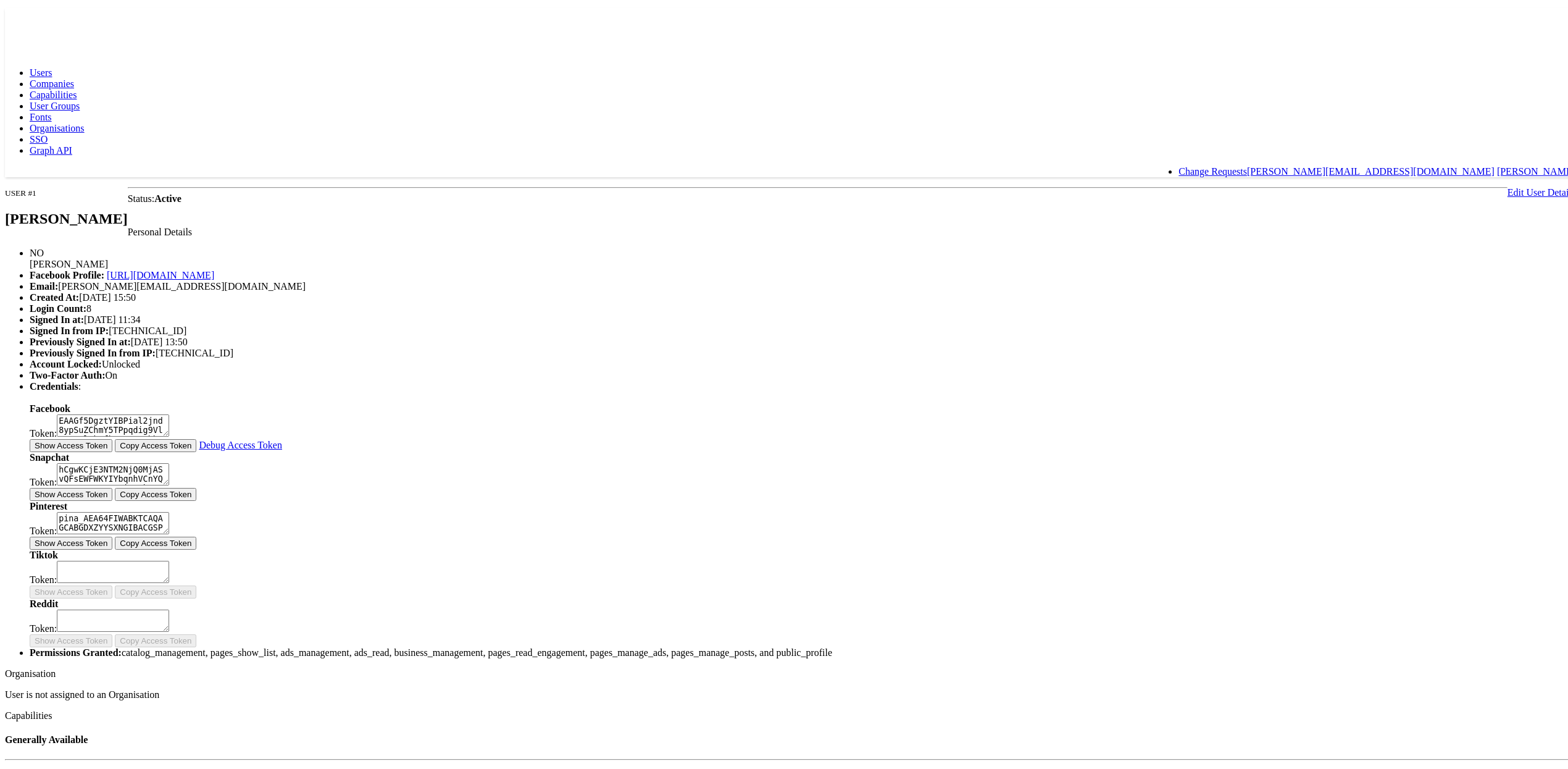
click at [112, 498] on button "Show Access Token" at bounding box center [71, 491] width 83 height 13
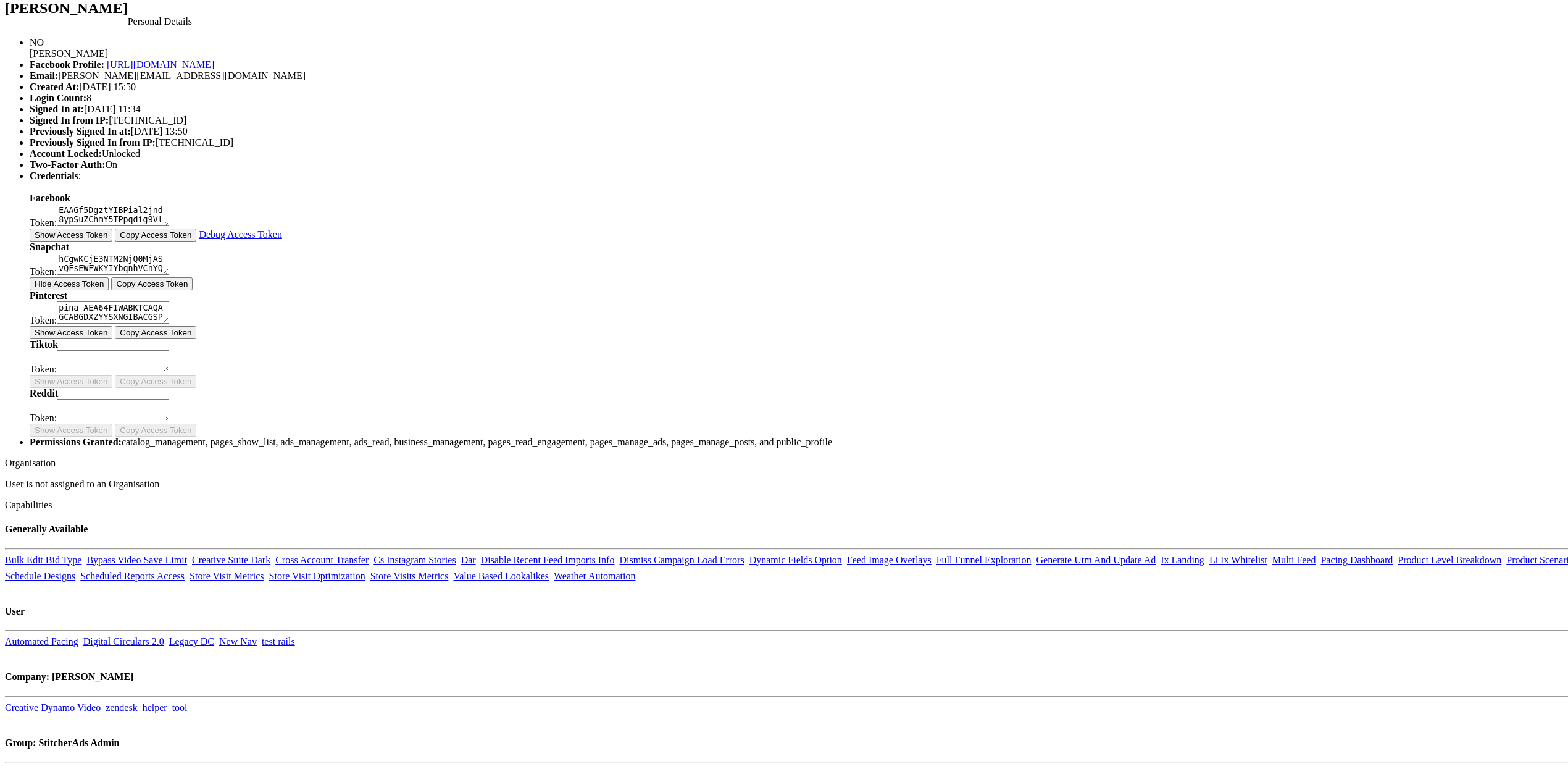
click at [112, 336] on button "Show Access Token" at bounding box center [71, 329] width 83 height 13
click at [397, 489] on body "Users Companies Capabilities User Groups Fonts Organisations SSO Graph API Chan…" at bounding box center [789, 337] width 1570 height 1087
click at [112, 238] on button "Show Access Token" at bounding box center [71, 231] width 83 height 13
click at [385, 385] on body "Users Companies Capabilities User Groups Fonts Organisations SSO Graph API Chan…" at bounding box center [789, 337] width 1570 height 1087
